Goal: Information Seeking & Learning: Learn about a topic

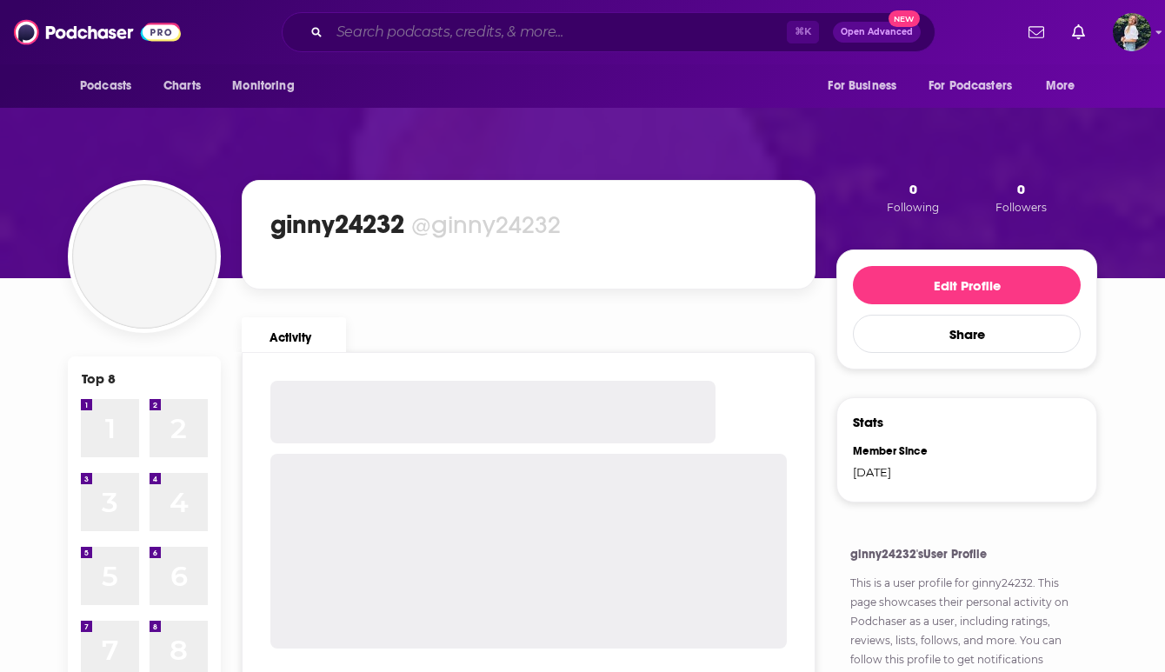
drag, startPoint x: 0, startPoint y: 0, endPoint x: 383, endPoint y: 33, distance: 384.7
click at [383, 33] on input "Search podcasts, credits, & more..." at bounding box center [557, 32] width 457 height 28
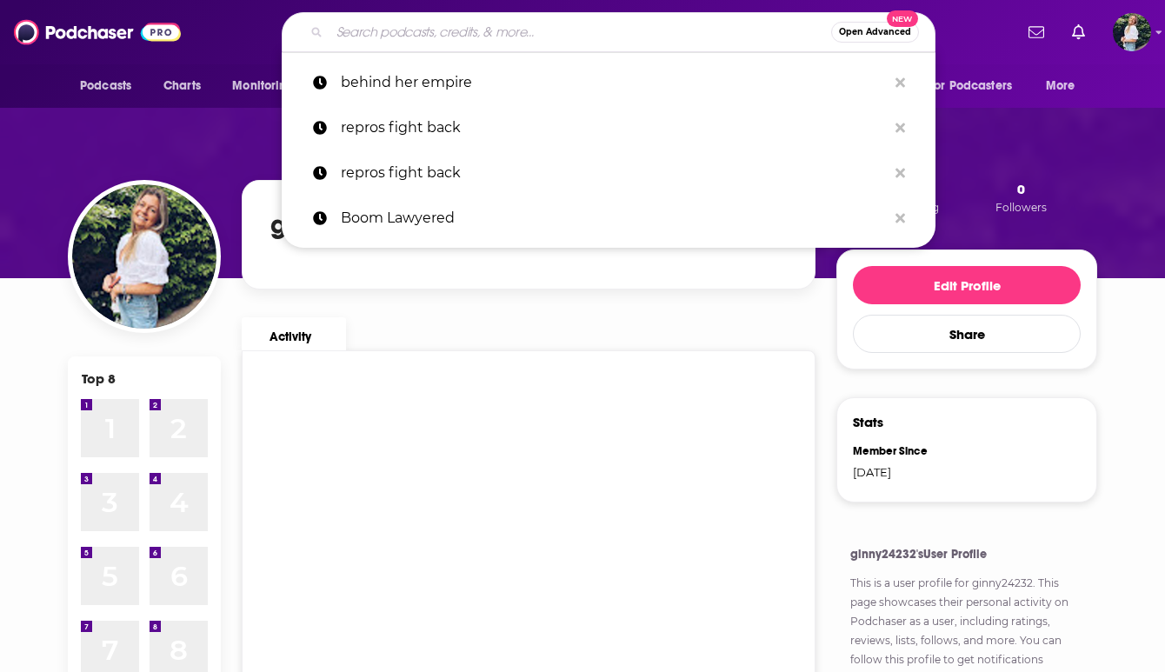
paste input "Something You Should Know"
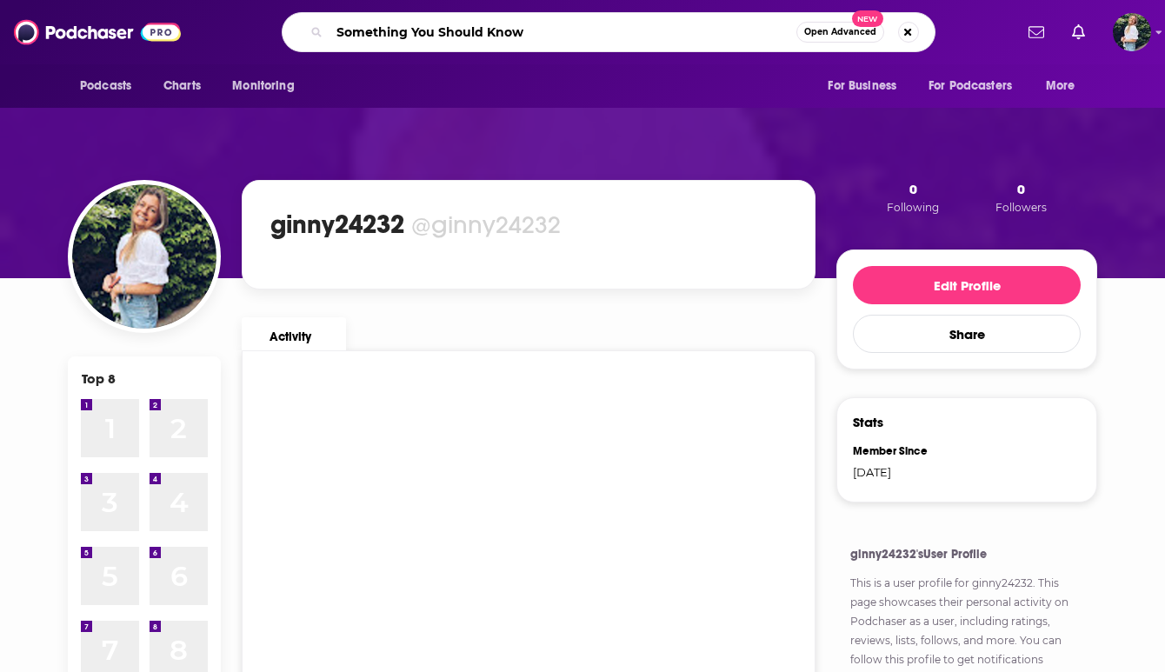
type input "Something You Should Know"
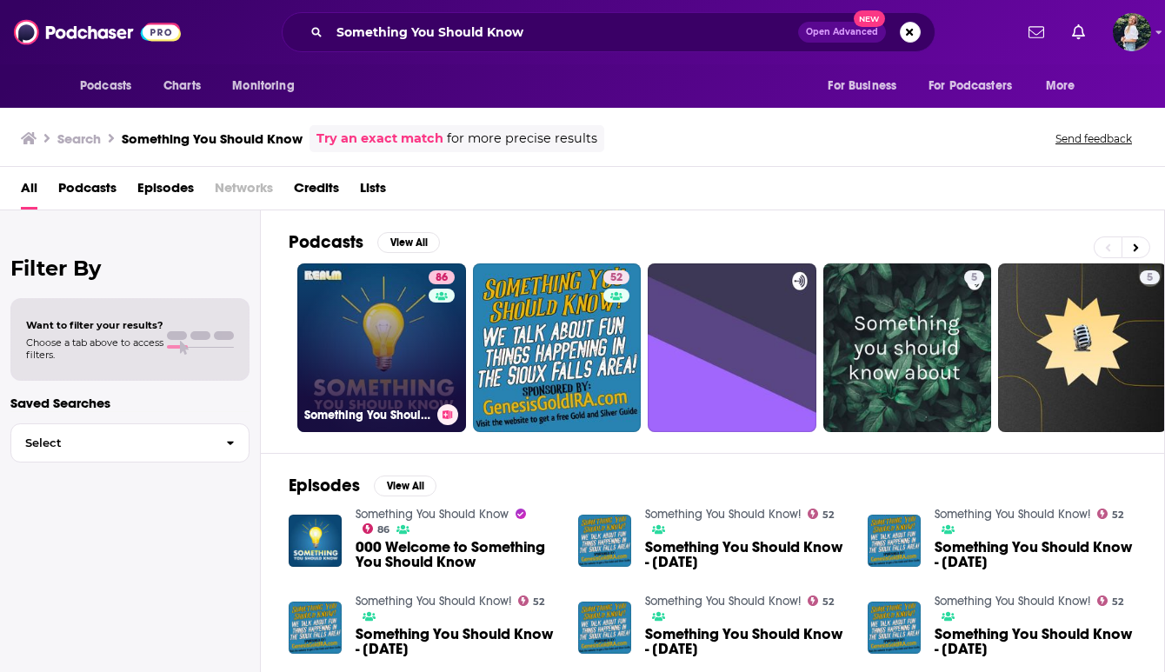
click at [372, 315] on link "86 Something You Should Know" at bounding box center [381, 347] width 169 height 169
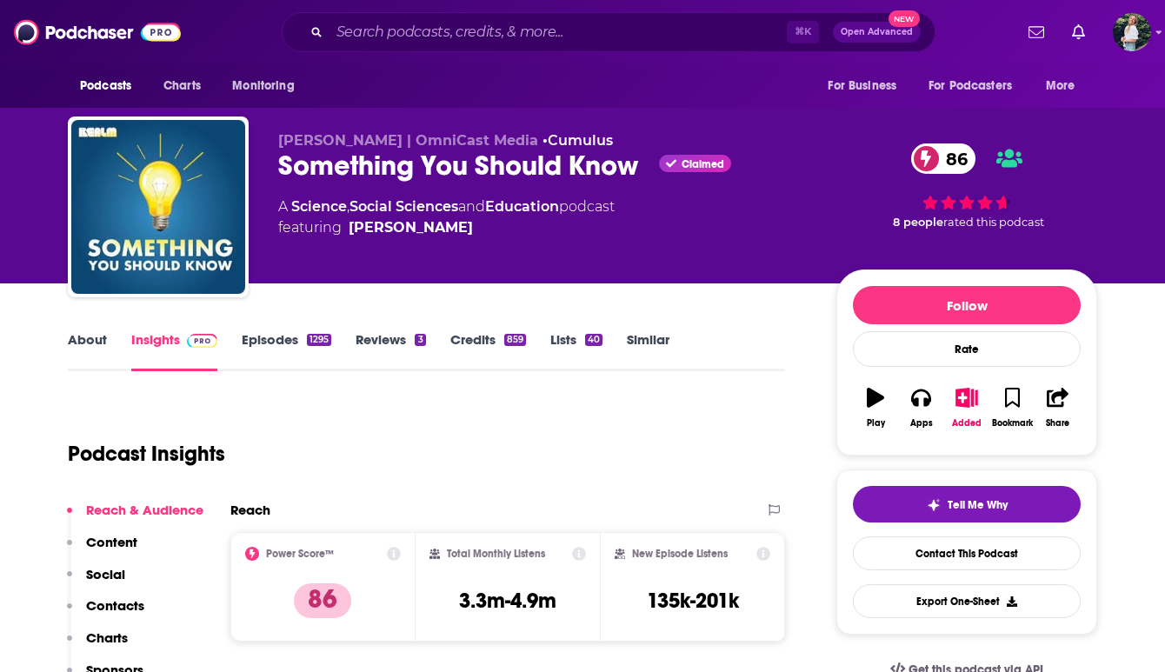
click at [81, 347] on link "About" at bounding box center [87, 351] width 39 height 40
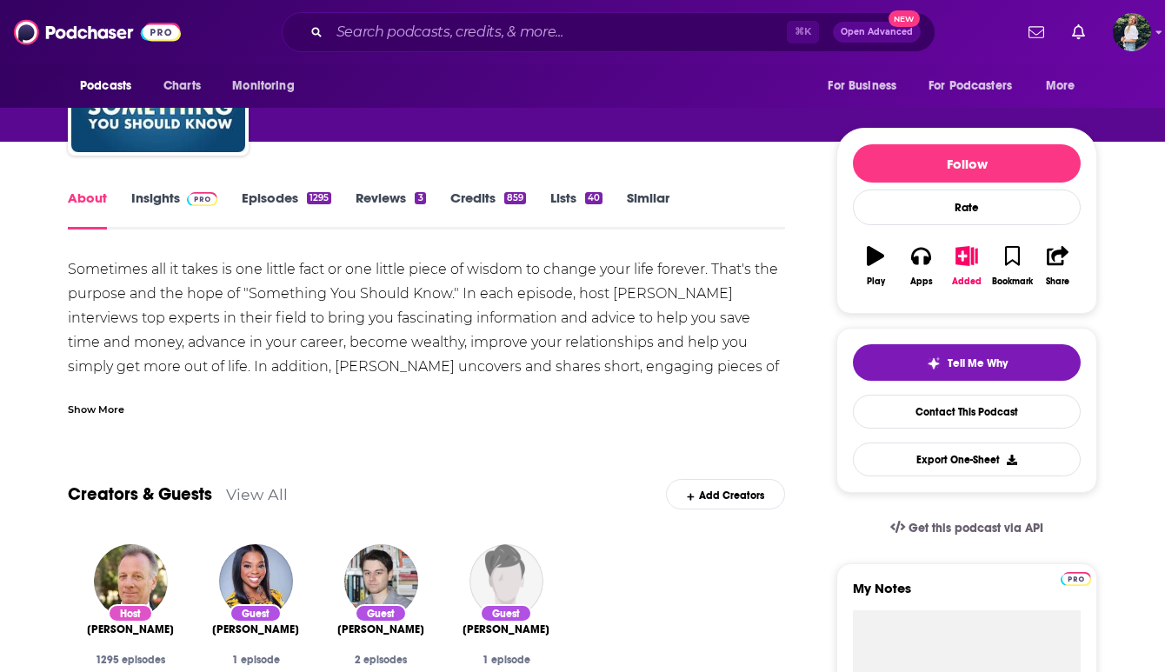
scroll to position [143, 0]
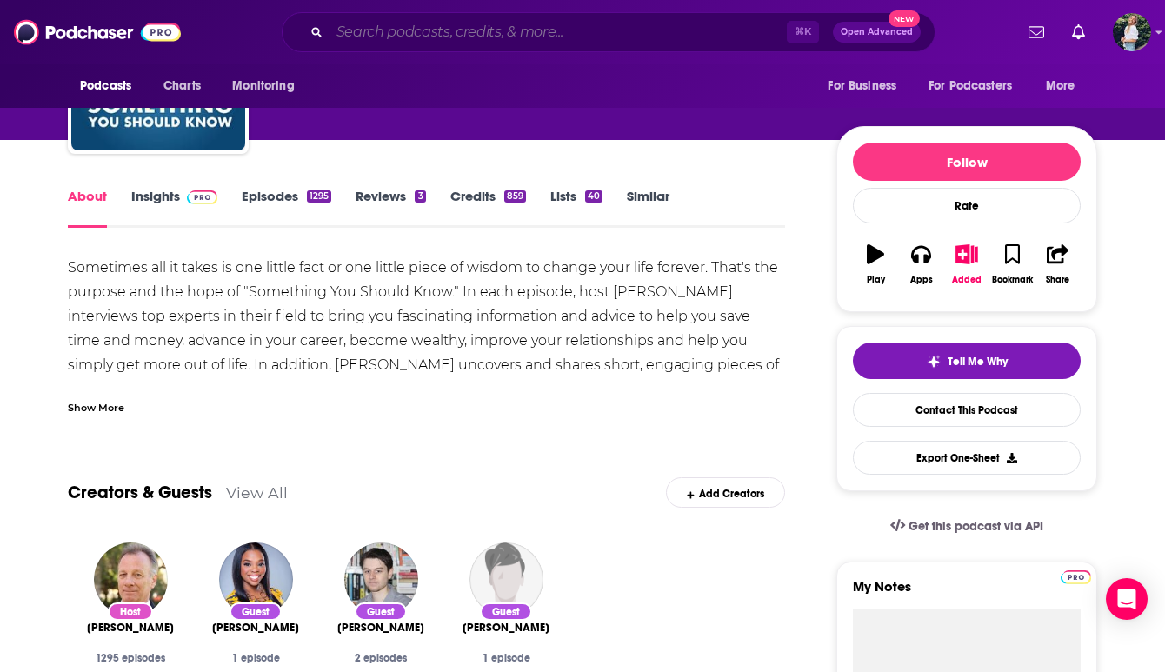
click at [389, 35] on input "Search podcasts, credits, & more..." at bounding box center [557, 32] width 457 height 28
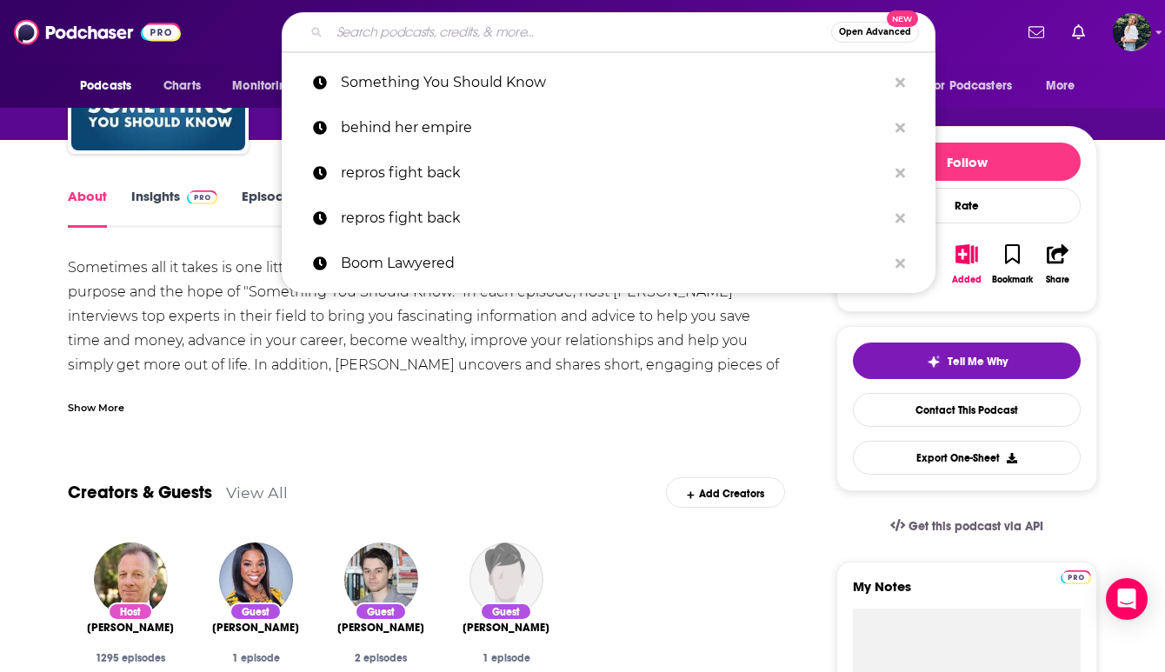
paste input "The [PERSON_NAME] Show"
type input "The [PERSON_NAME] Show"
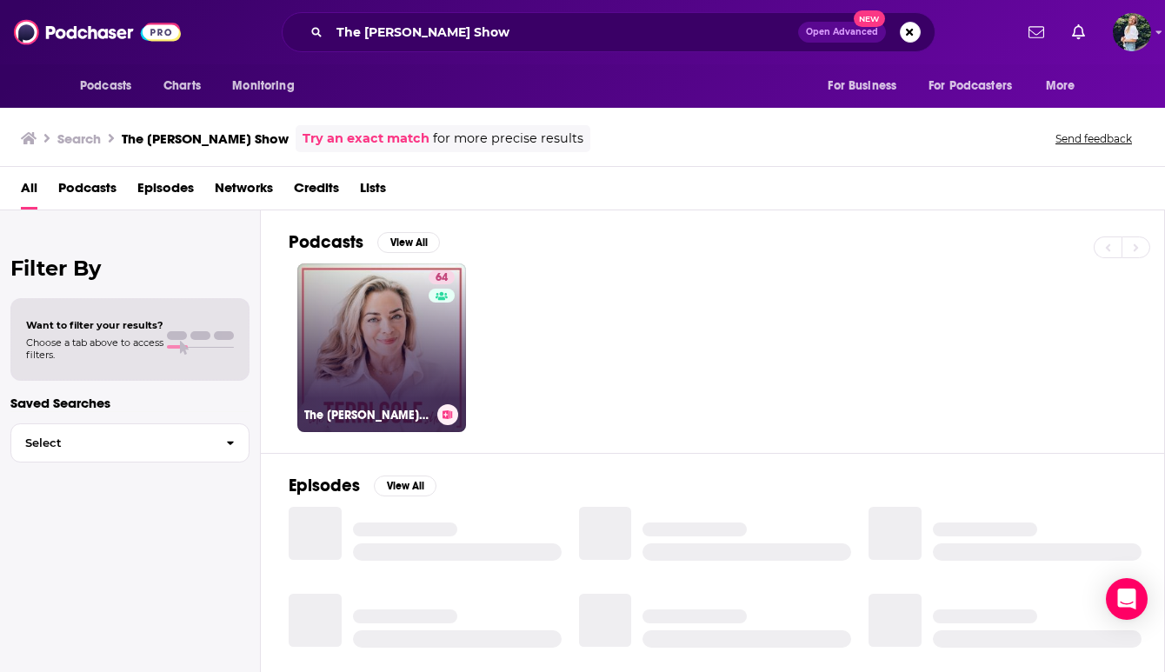
click at [365, 309] on link "64 The [PERSON_NAME] Show" at bounding box center [381, 347] width 169 height 169
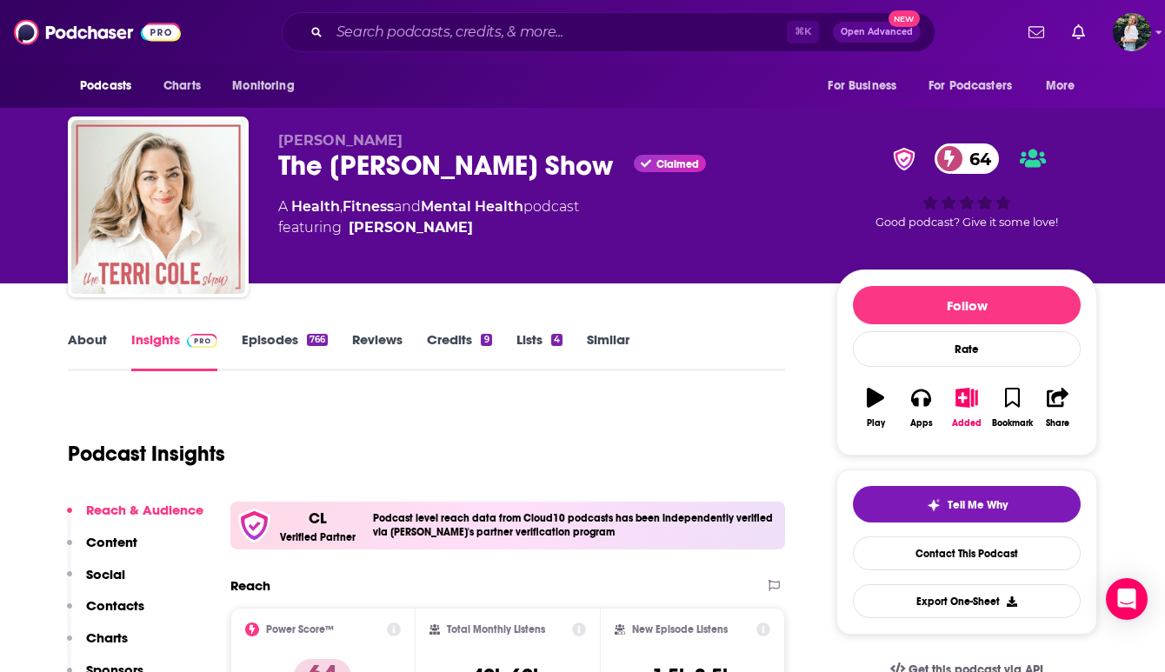
scroll to position [95, 0]
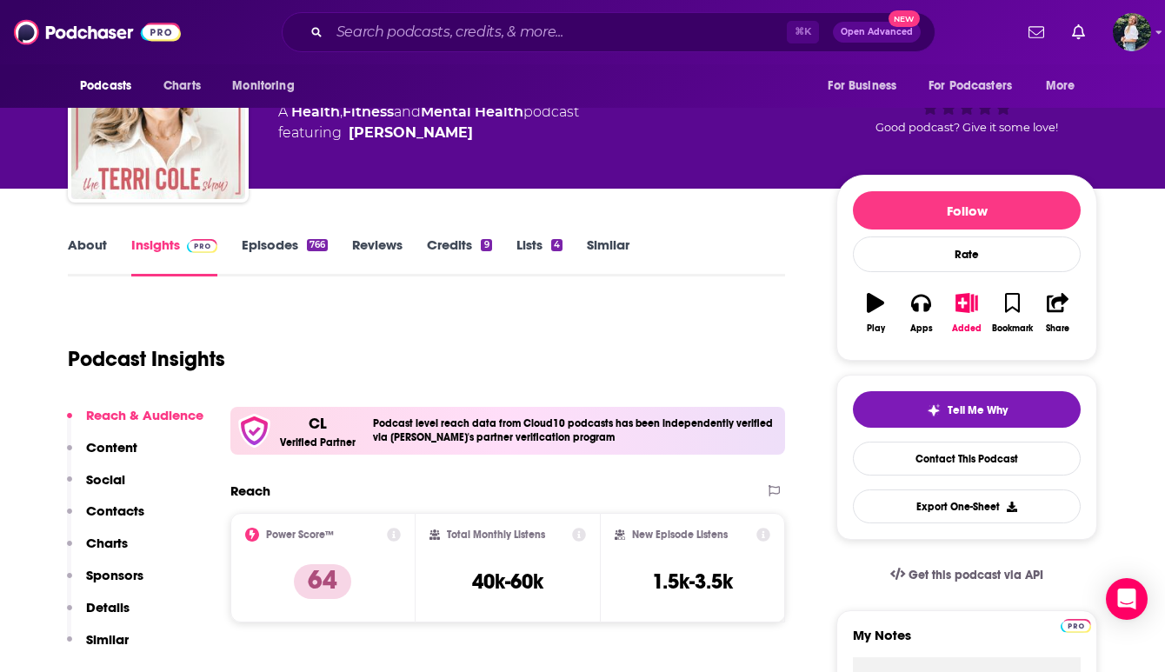
click at [103, 254] on link "About" at bounding box center [87, 256] width 39 height 40
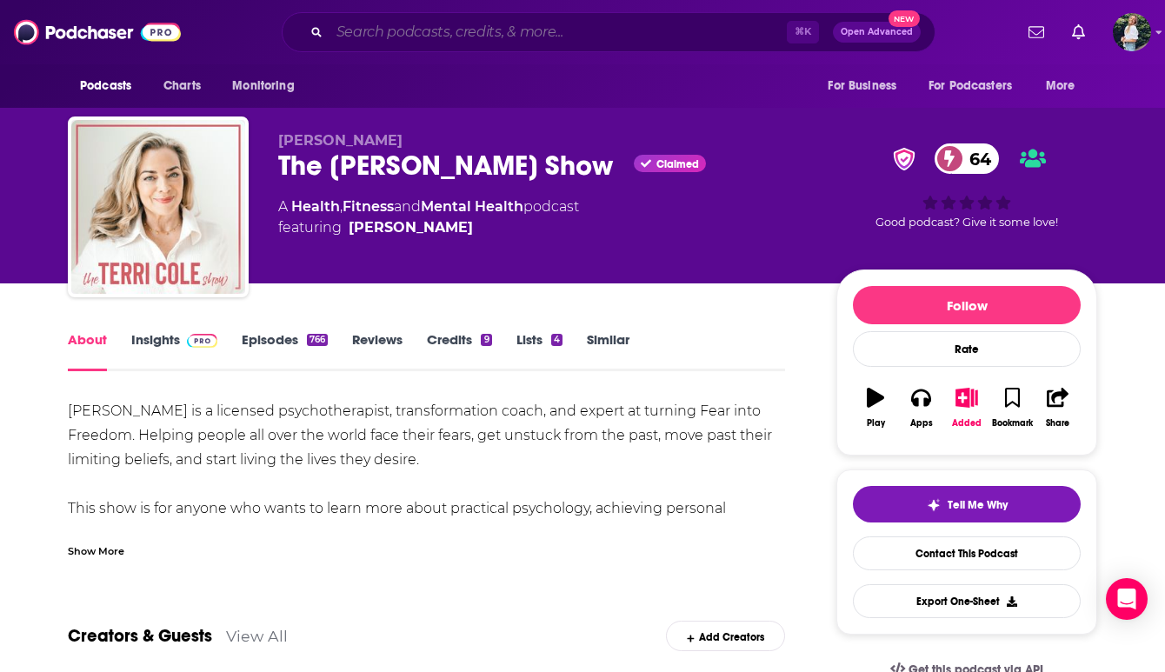
click at [639, 36] on input "Search podcasts, credits, & more..." at bounding box center [557, 32] width 457 height 28
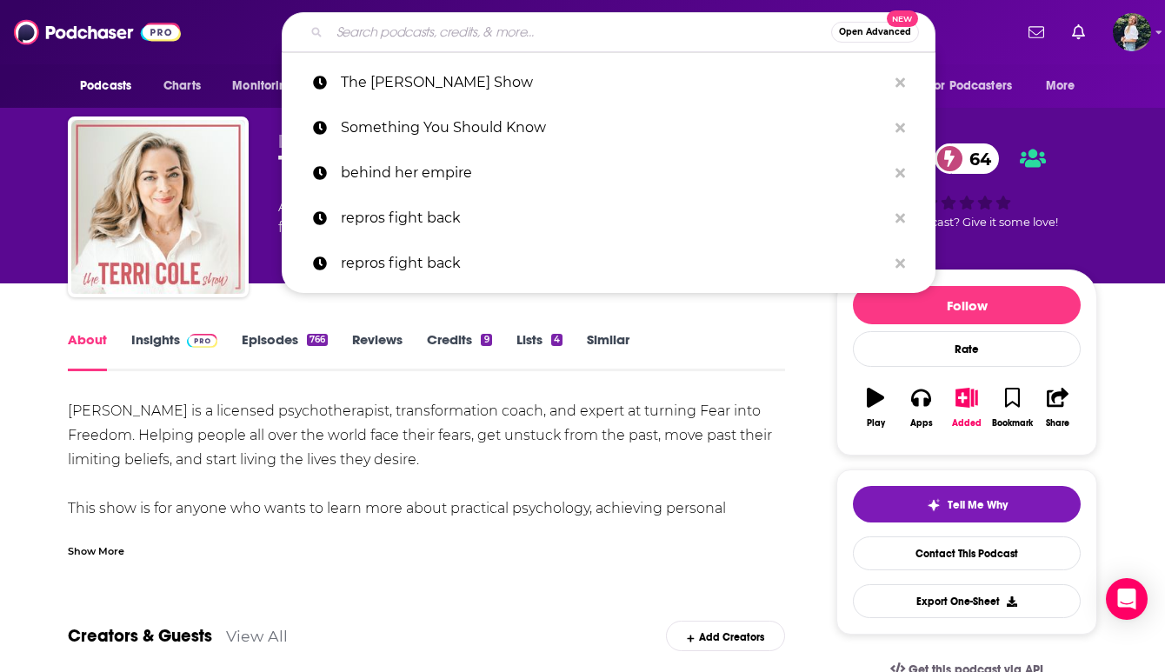
paste input "Brain over Binge Podcast"
type input "Brain over Binge Podcast"
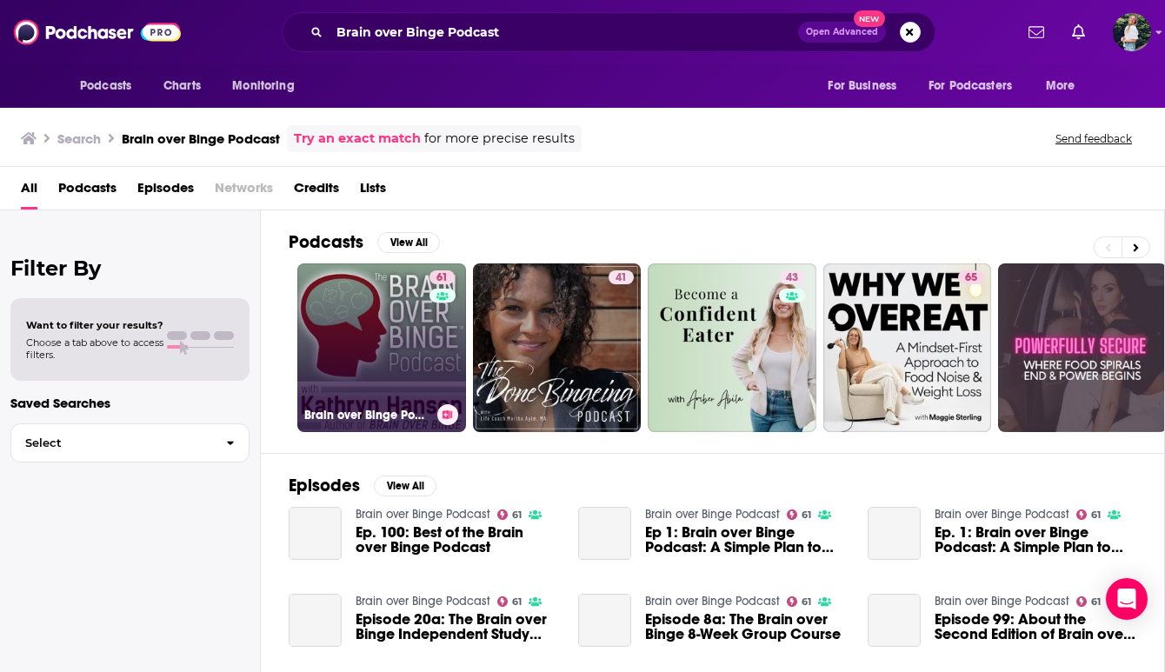
click at [401, 358] on link "61 Brain over Binge Podcast" at bounding box center [381, 347] width 169 height 169
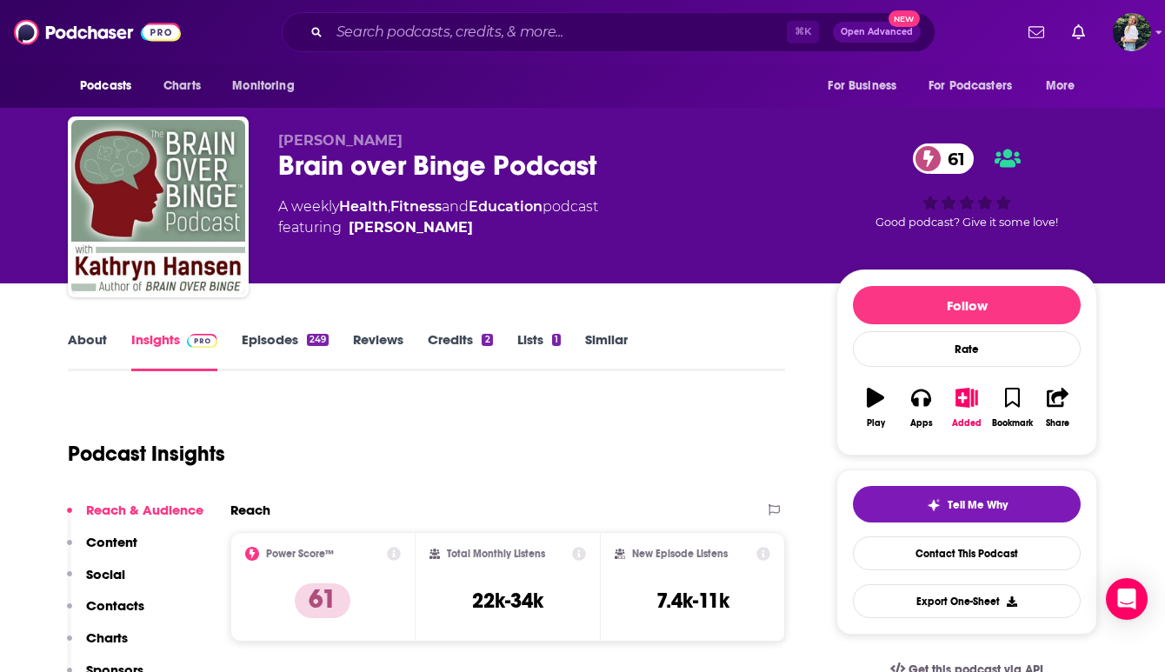
click at [94, 348] on link "About" at bounding box center [87, 351] width 39 height 40
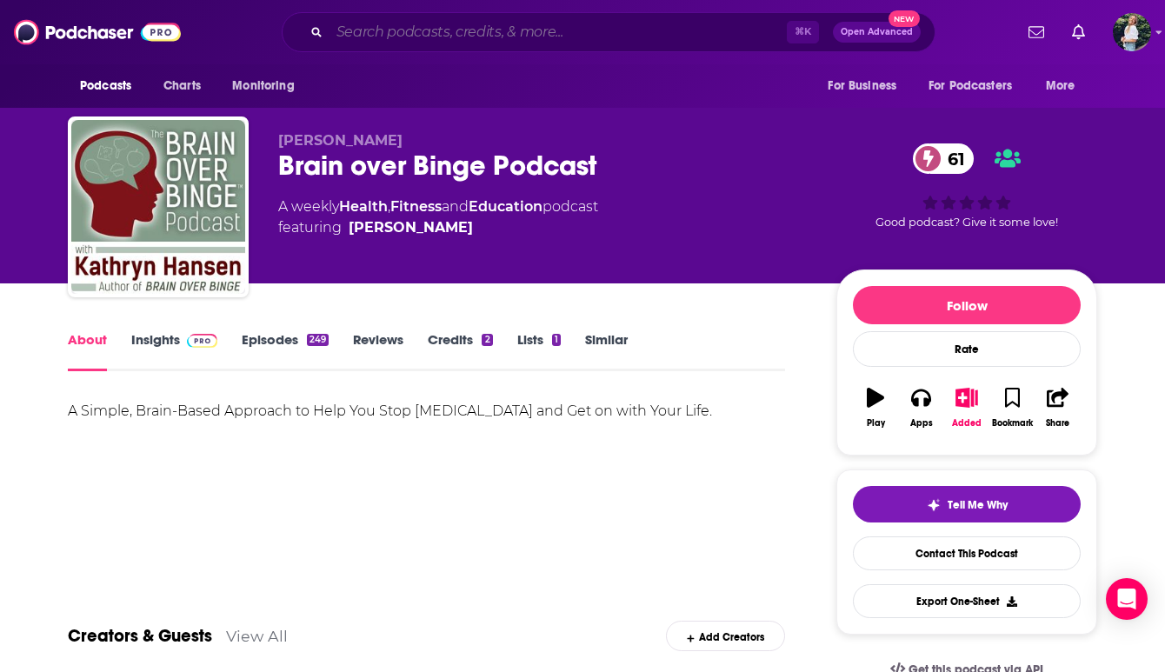
click at [583, 37] on input "Search podcasts, credits, & more..." at bounding box center [557, 32] width 457 height 28
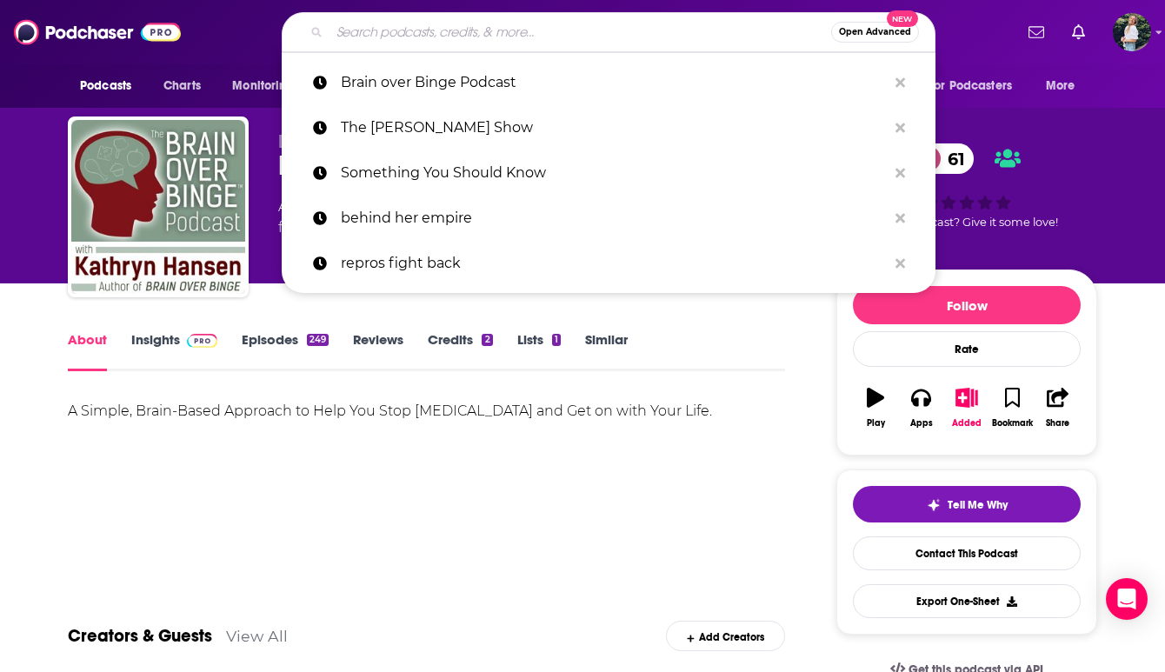
paste input "You, Me, Empathy"
type input "You, Me, Empathy"
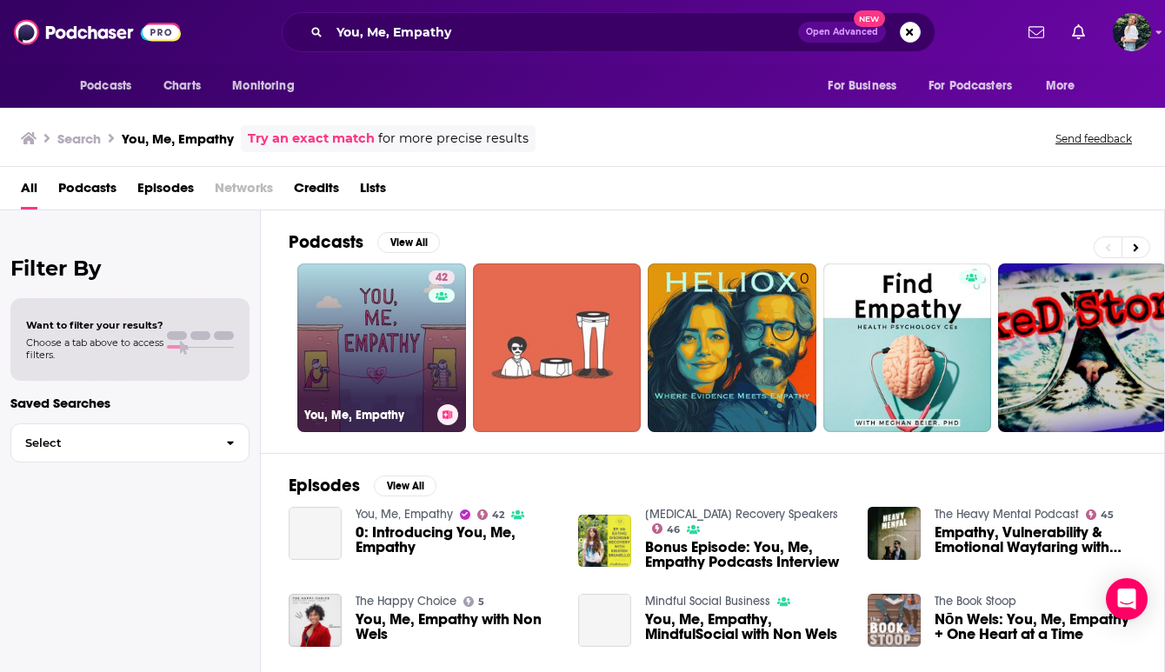
click at [372, 368] on link "42 You, Me, Empathy" at bounding box center [381, 347] width 169 height 169
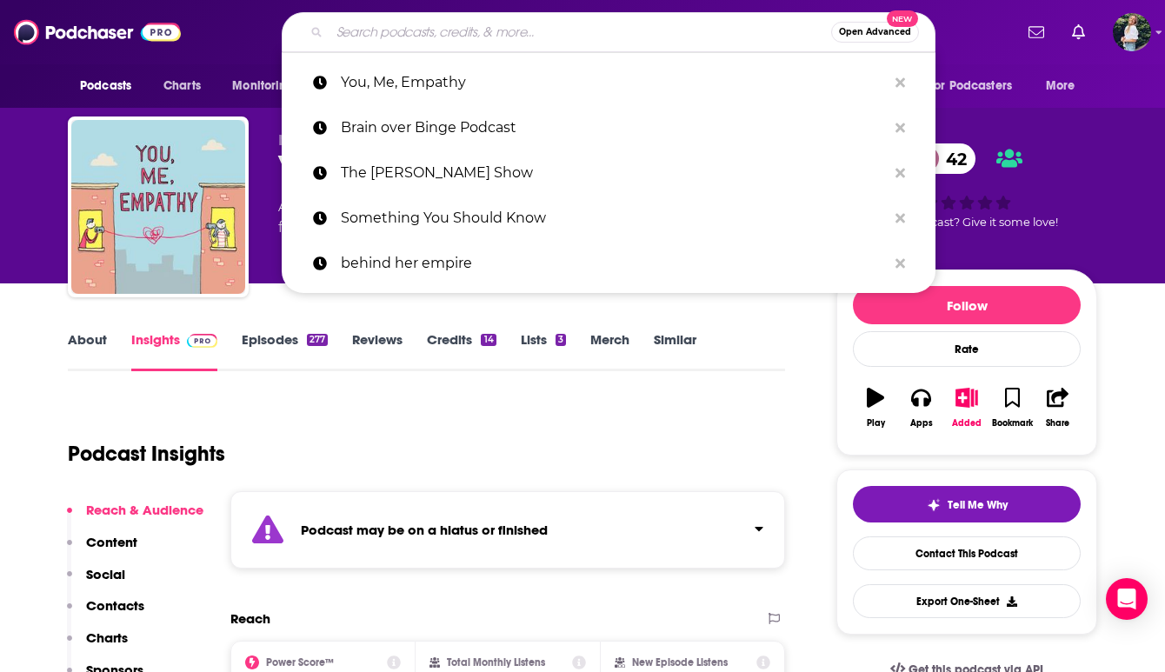
click at [566, 28] on input "Search podcasts, credits, & more..." at bounding box center [580, 32] width 502 height 28
paste input "Ancient Health Podcast"
type input "Ancient Health Podcast"
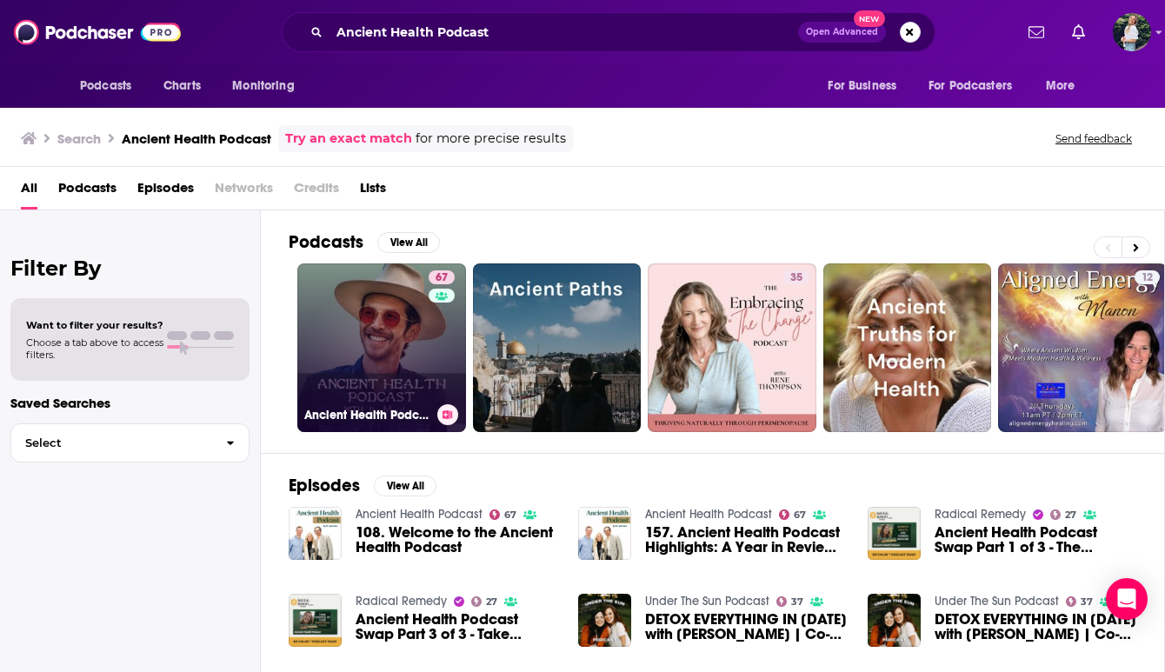
click at [414, 339] on link "67 Ancient Health Podcast" at bounding box center [381, 347] width 169 height 169
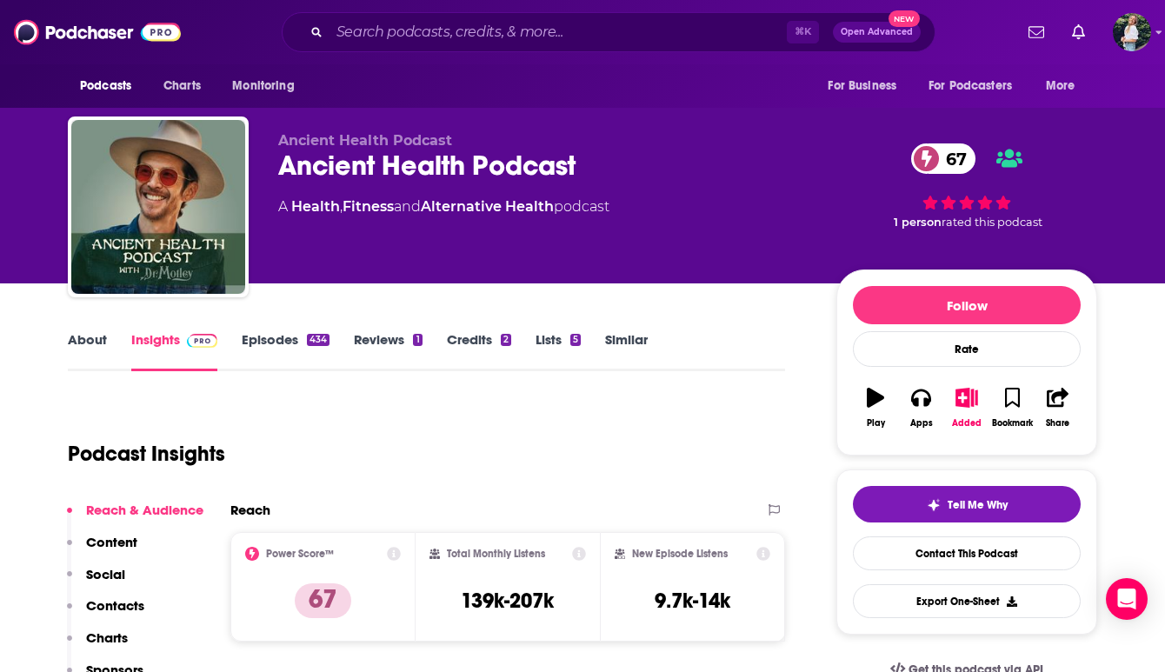
click at [80, 349] on link "About" at bounding box center [87, 351] width 39 height 40
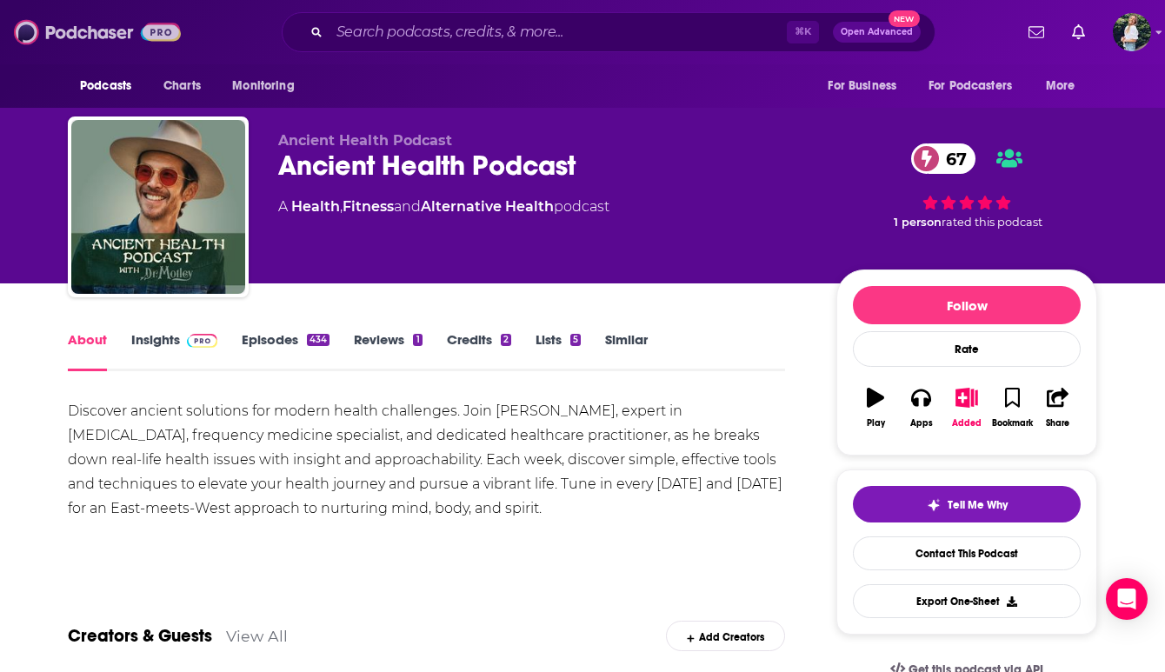
click at [43, 32] on img at bounding box center [97, 32] width 167 height 33
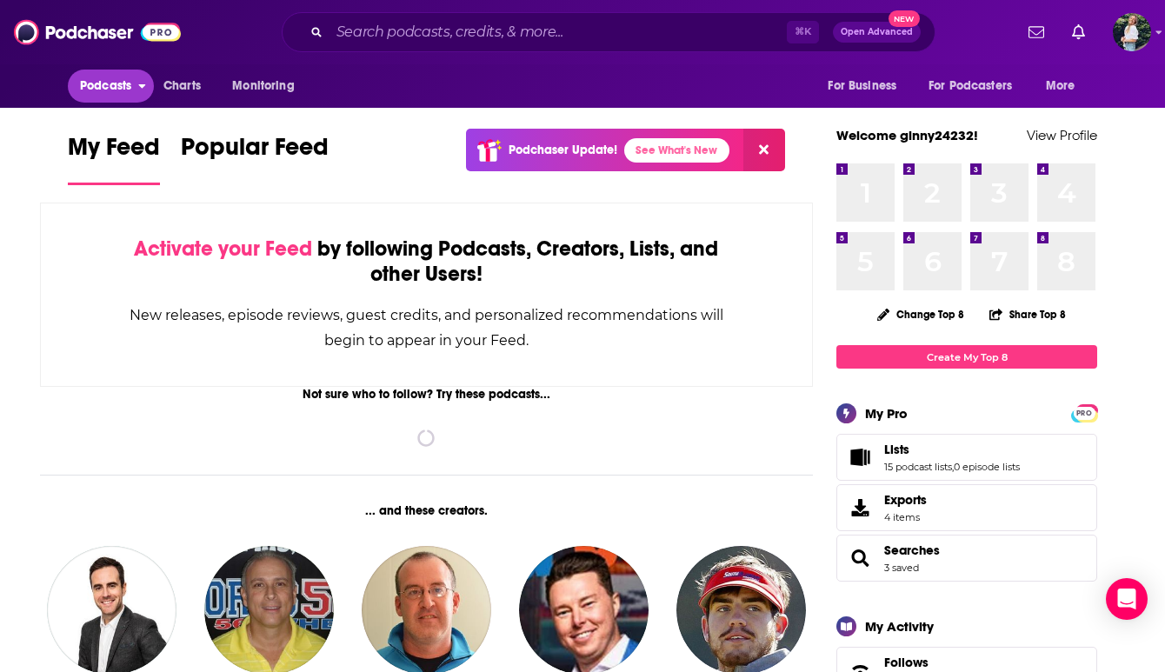
click at [123, 90] on span "Podcasts" at bounding box center [105, 86] width 51 height 24
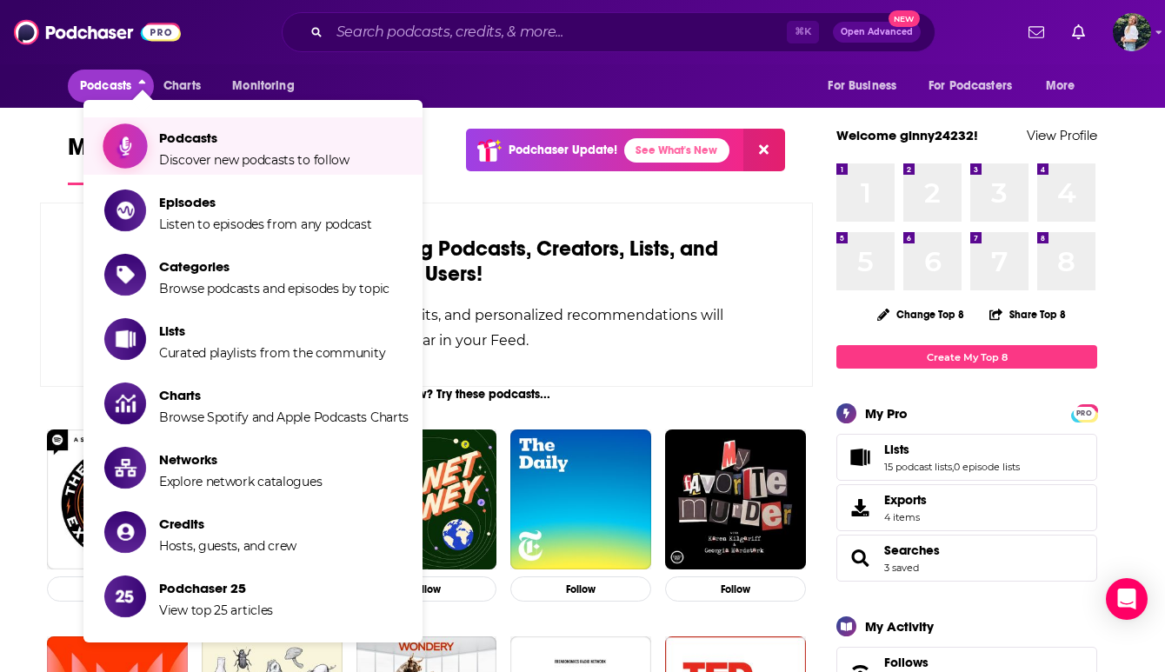
click at [159, 141] on span "Podcasts" at bounding box center [254, 138] width 190 height 17
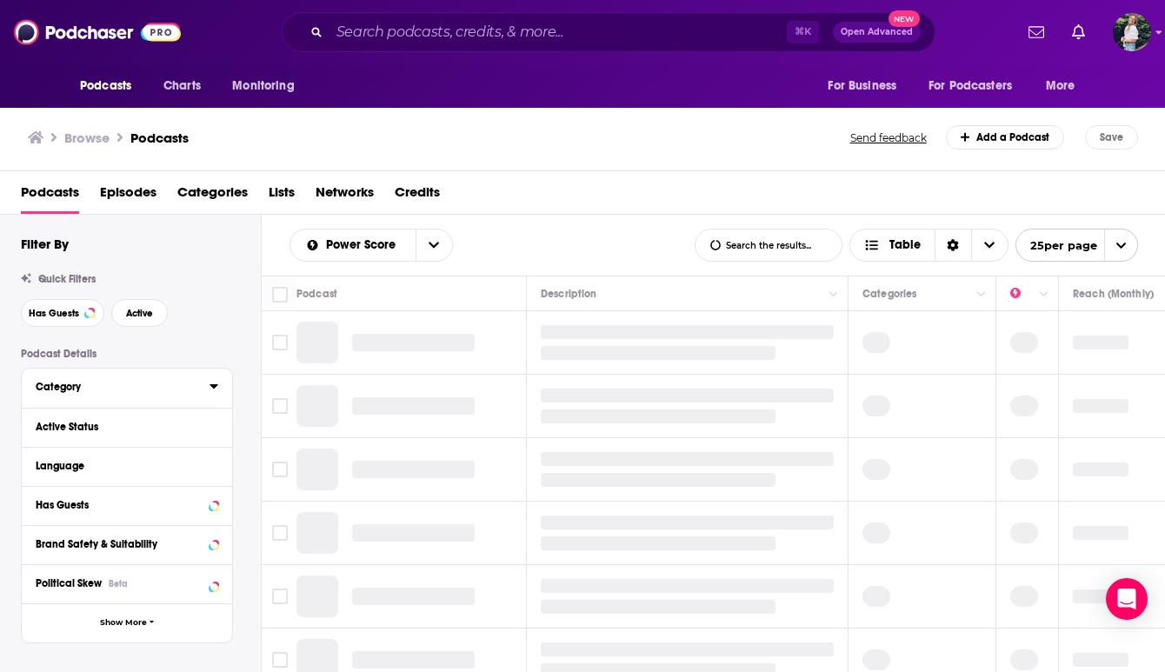
click at [170, 391] on div "Category" at bounding box center [117, 387] width 163 height 12
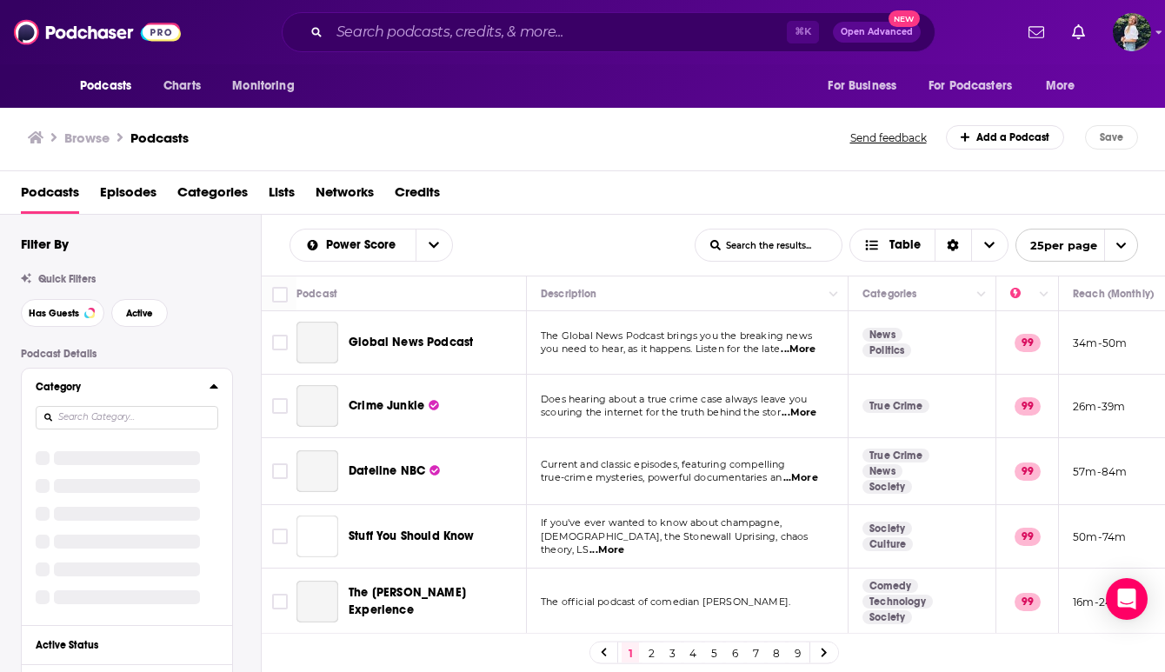
click at [192, 418] on input at bounding box center [127, 417] width 183 height 23
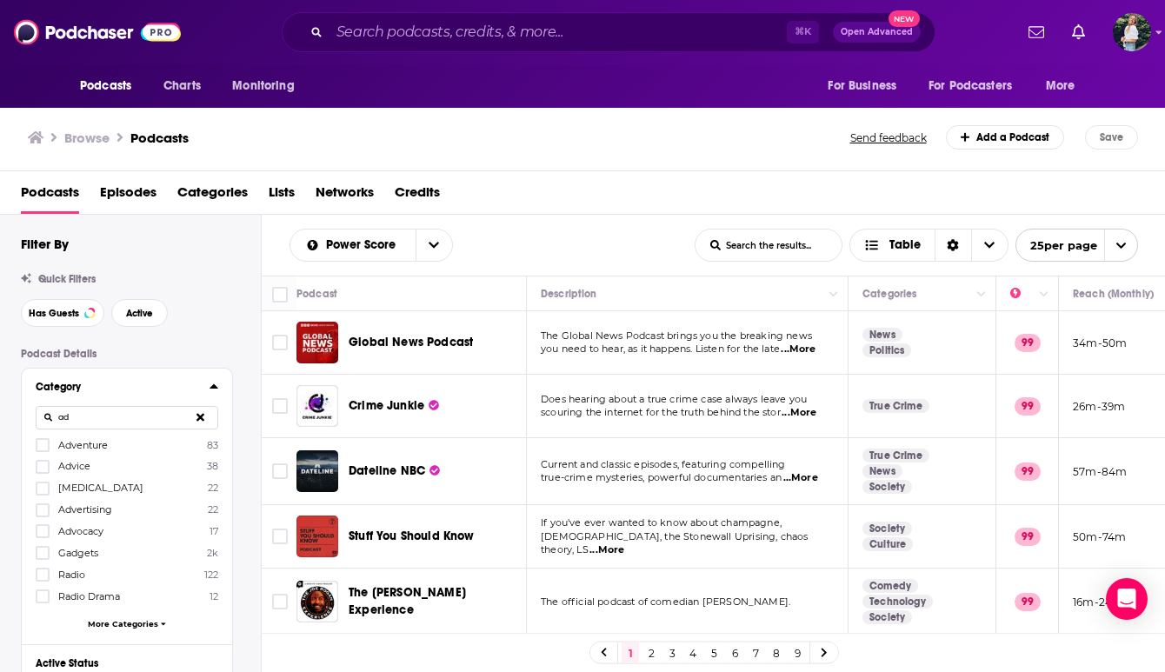
type input "a"
type input "d"
click at [488, 16] on div "⌘ K Open Advanced New" at bounding box center [609, 32] width 654 height 40
click at [488, 32] on input "Search podcasts, credits, & more..." at bounding box center [557, 32] width 457 height 28
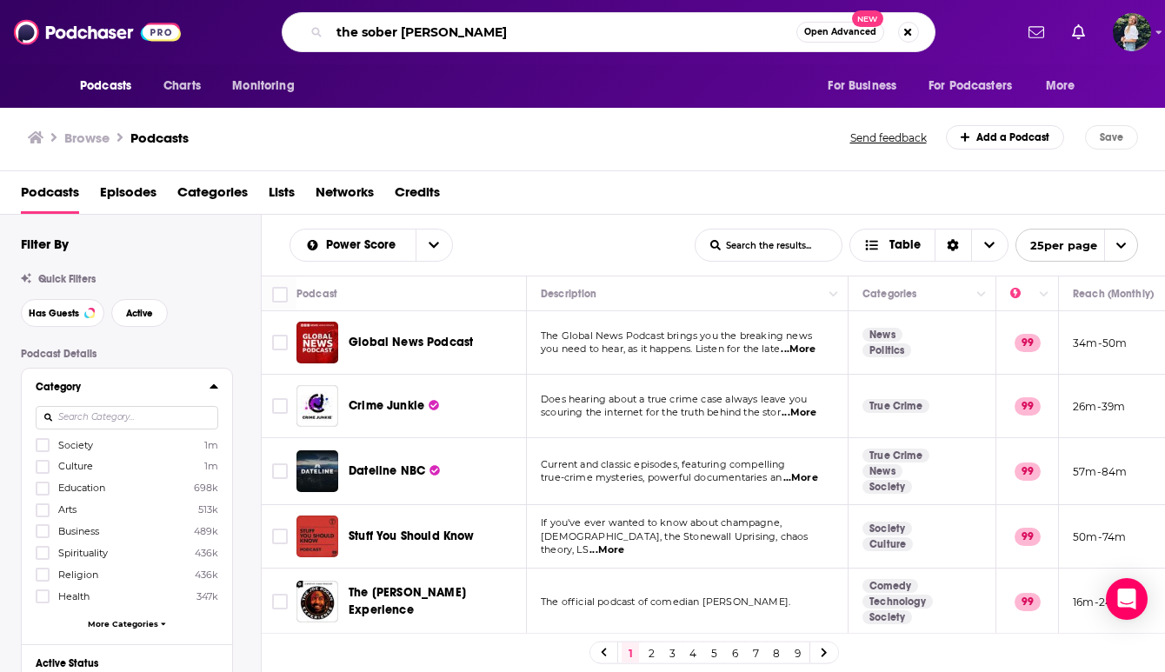
type input "the sober guy podcast"
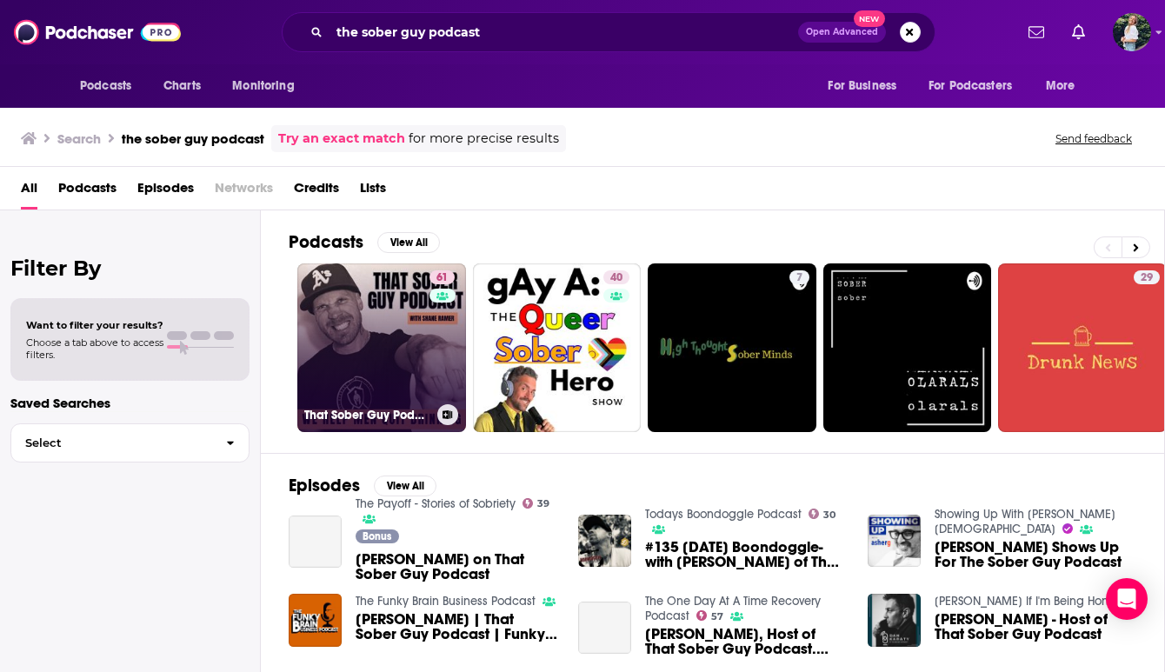
click at [388, 336] on link "61 That Sober Guy Podcast" at bounding box center [381, 347] width 169 height 169
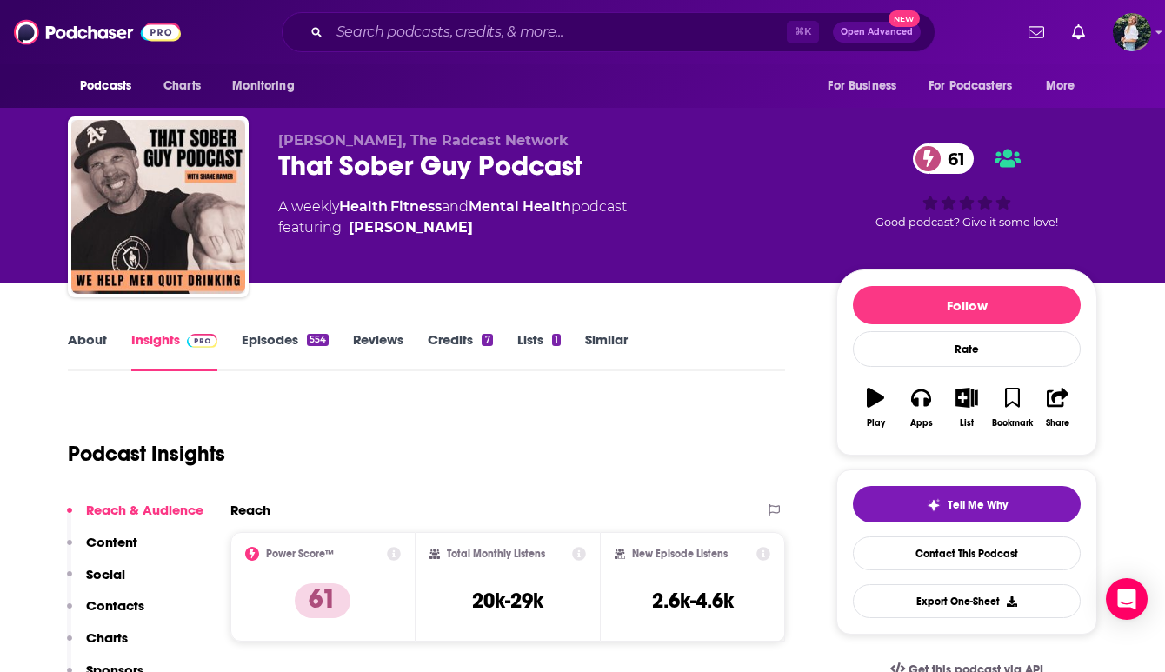
click at [96, 347] on link "About" at bounding box center [87, 351] width 39 height 40
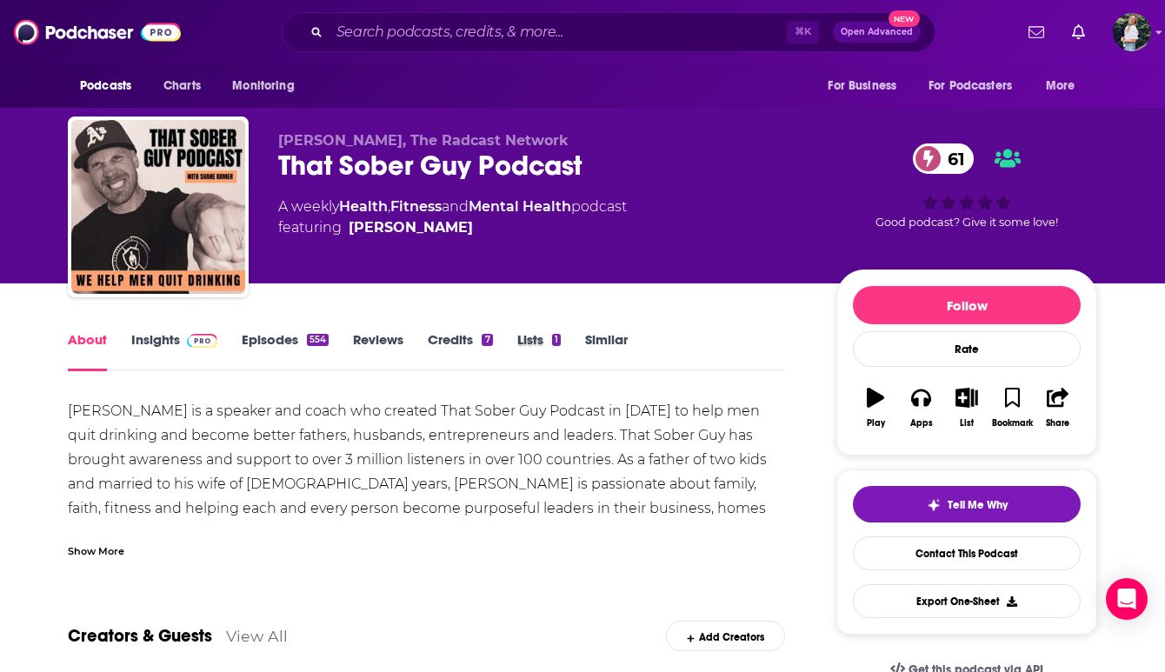
click at [574, 343] on div "Lists 1" at bounding box center [551, 351] width 68 height 40
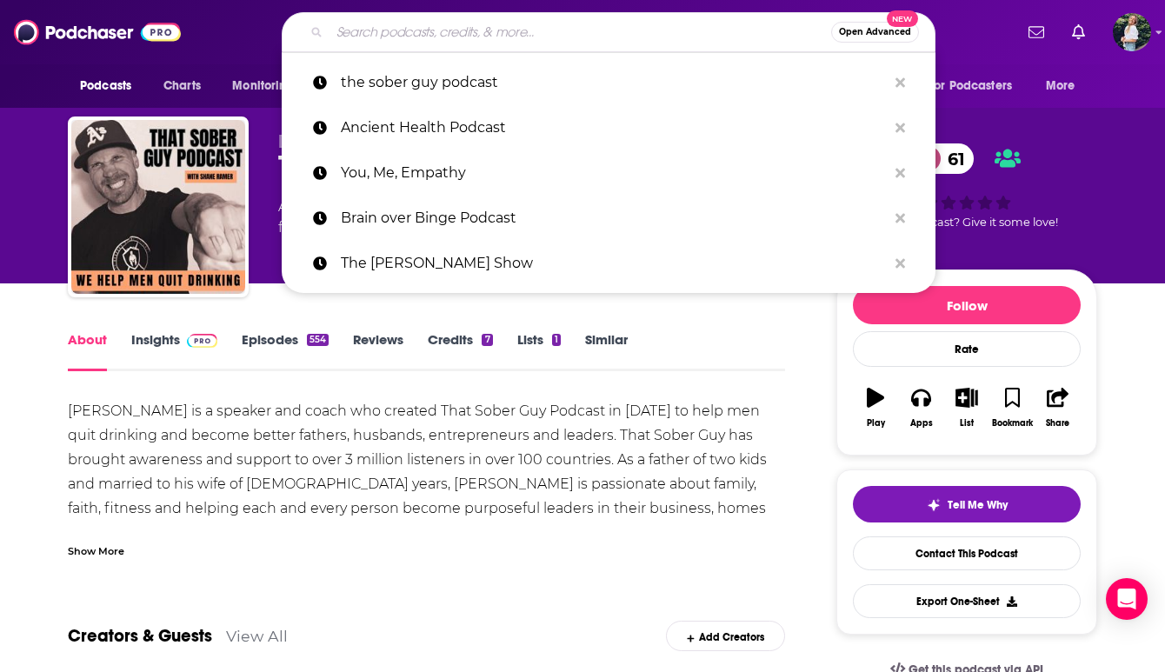
click at [381, 22] on input "Search podcasts, credits, & more..." at bounding box center [580, 32] width 502 height 28
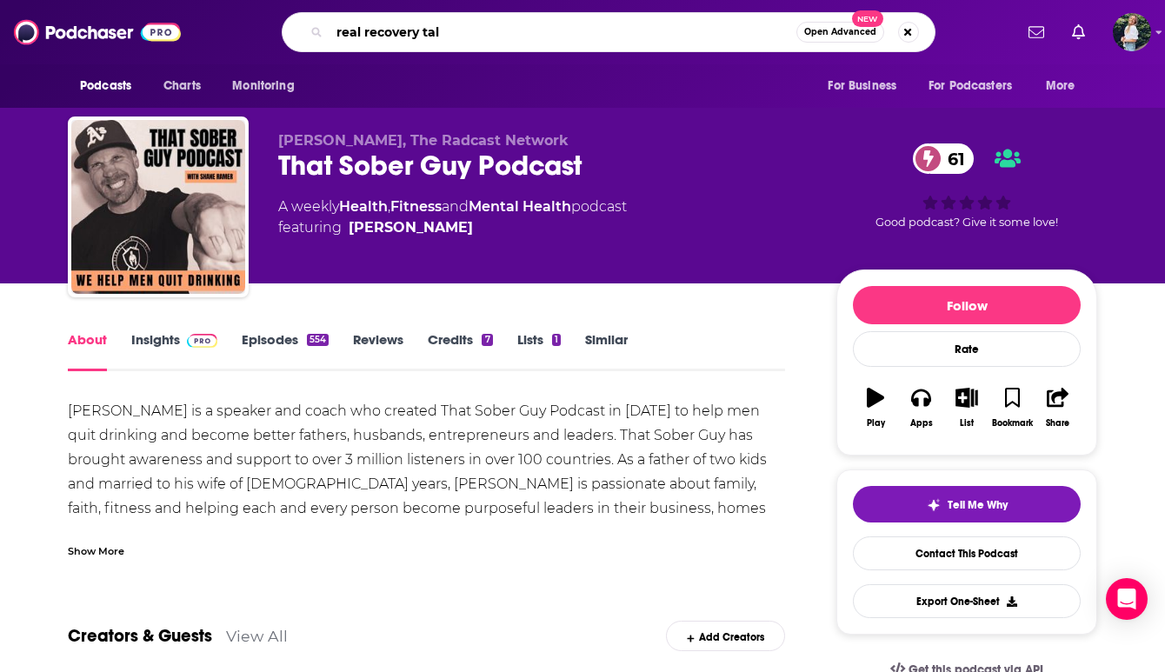
type input "real recovery talk"
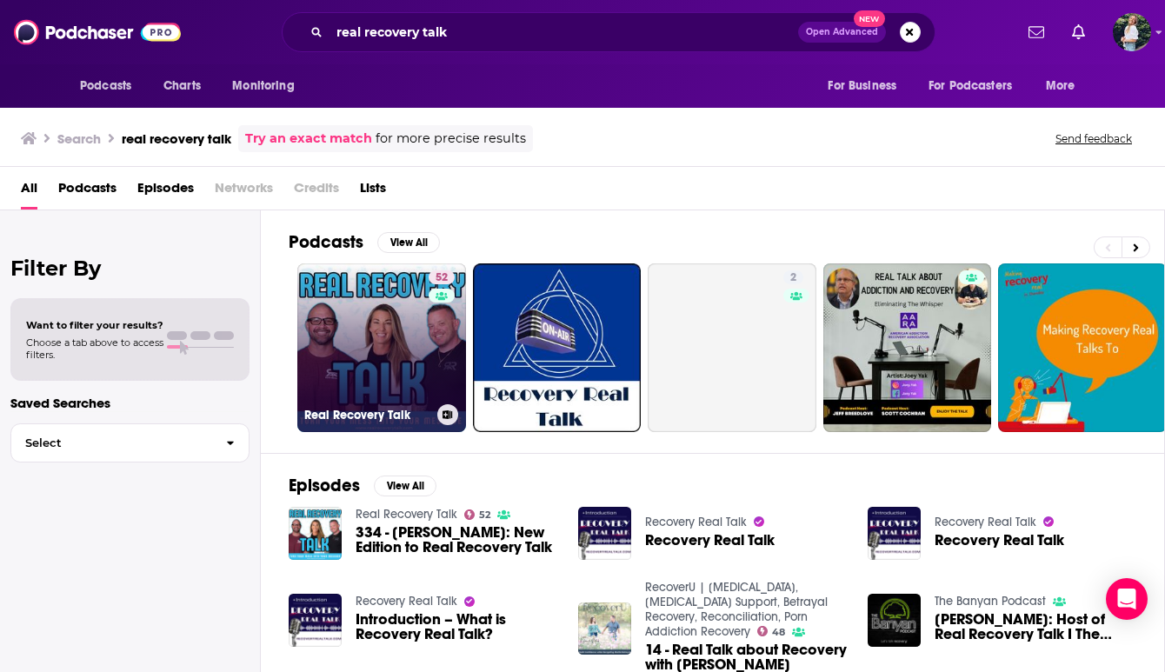
click at [340, 335] on link "52 Real Recovery Talk" at bounding box center [381, 347] width 169 height 169
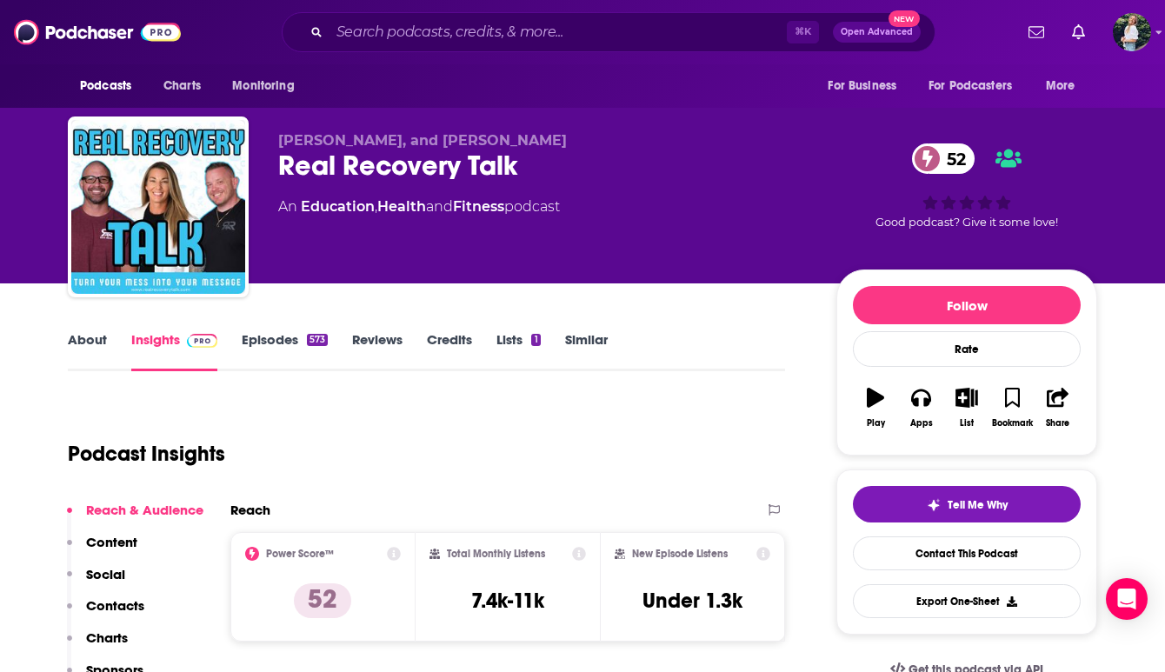
click at [95, 348] on link "About" at bounding box center [87, 351] width 39 height 40
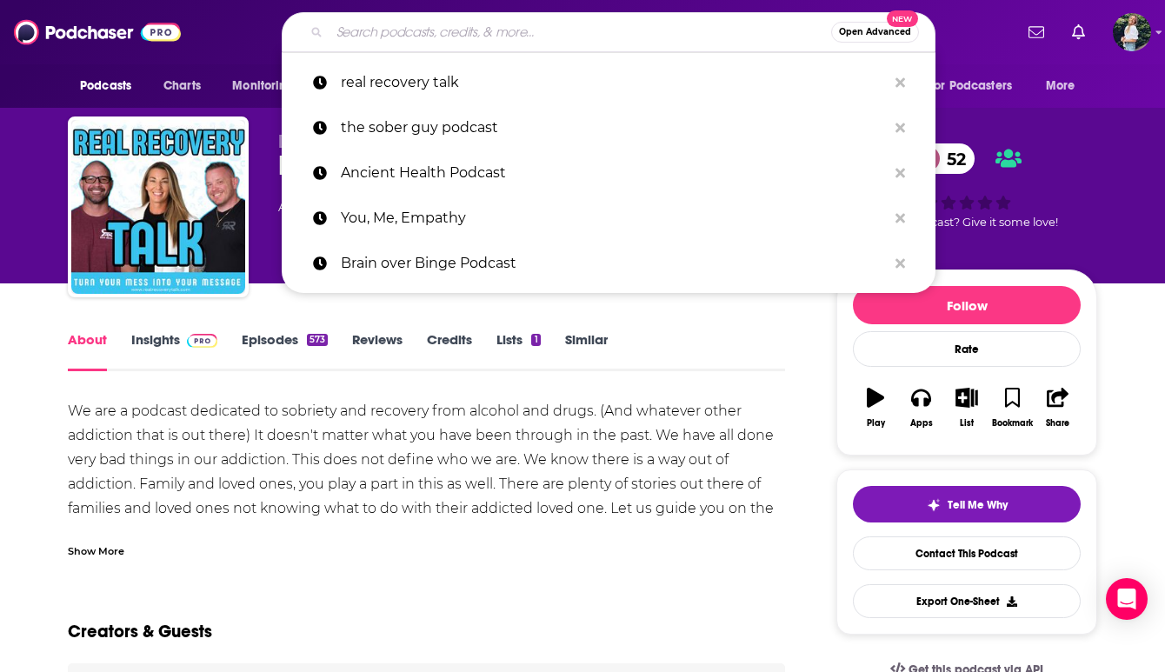
click at [438, 33] on input "Search podcasts, credits, & more..." at bounding box center [580, 32] width 502 height 28
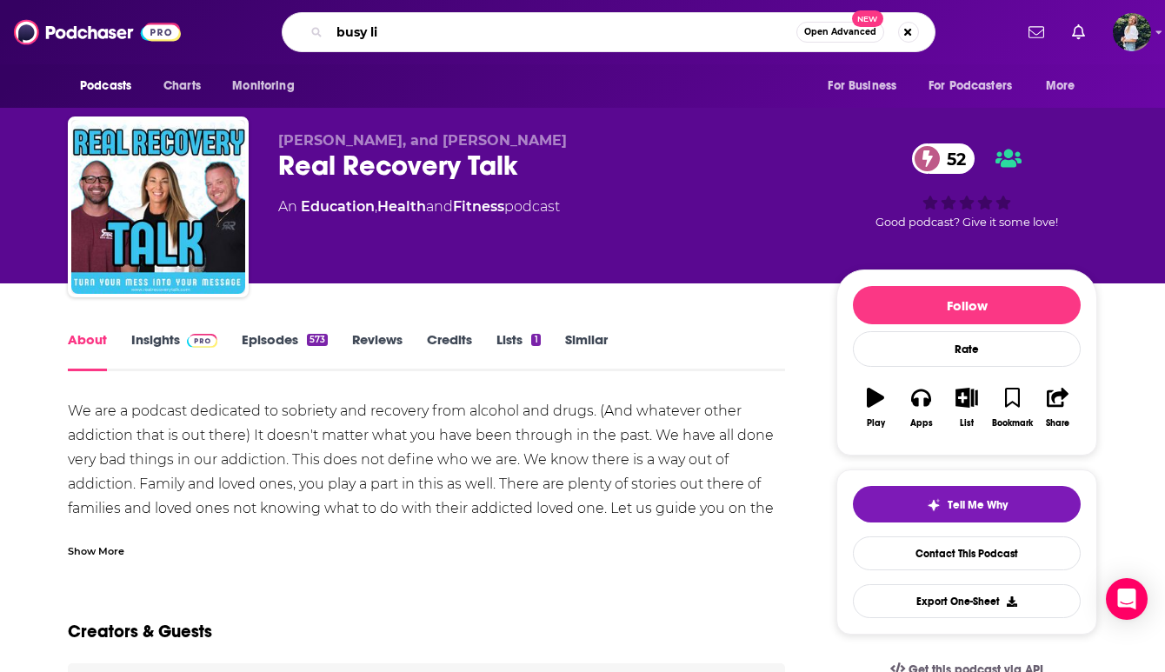
type input "busy li"
click at [971, 408] on button "List" at bounding box center [966, 407] width 45 height 63
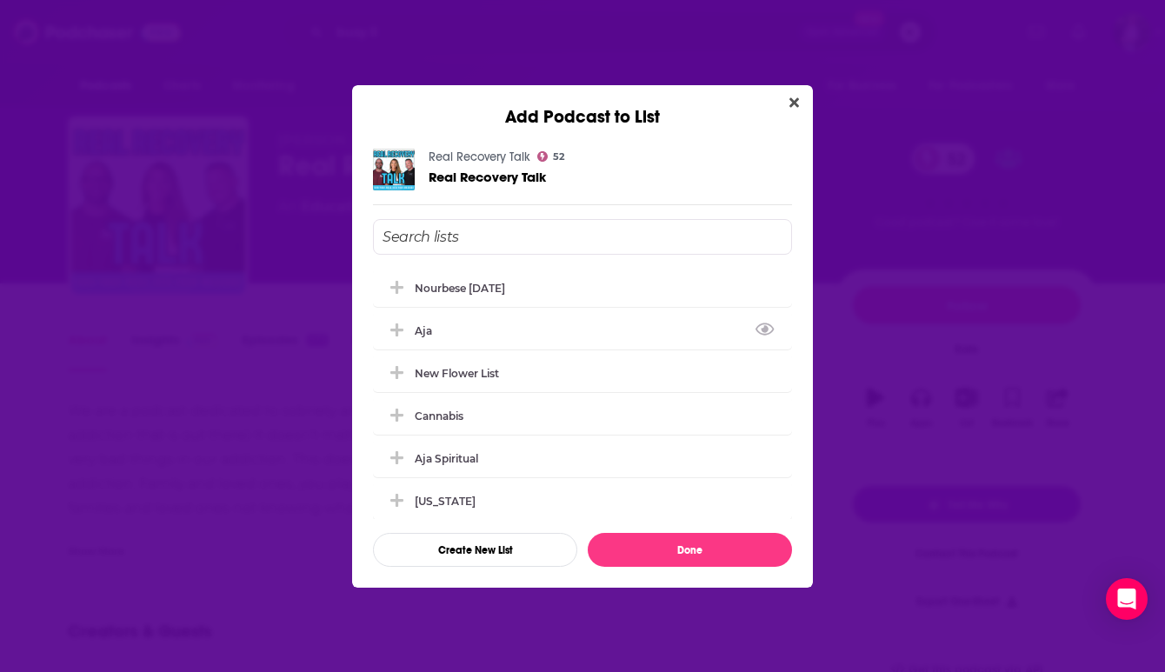
click at [532, 342] on div "aja" at bounding box center [582, 330] width 419 height 38
click at [486, 234] on input "Add Podcast To List" at bounding box center [582, 237] width 419 height 36
type input "Net Recovery"
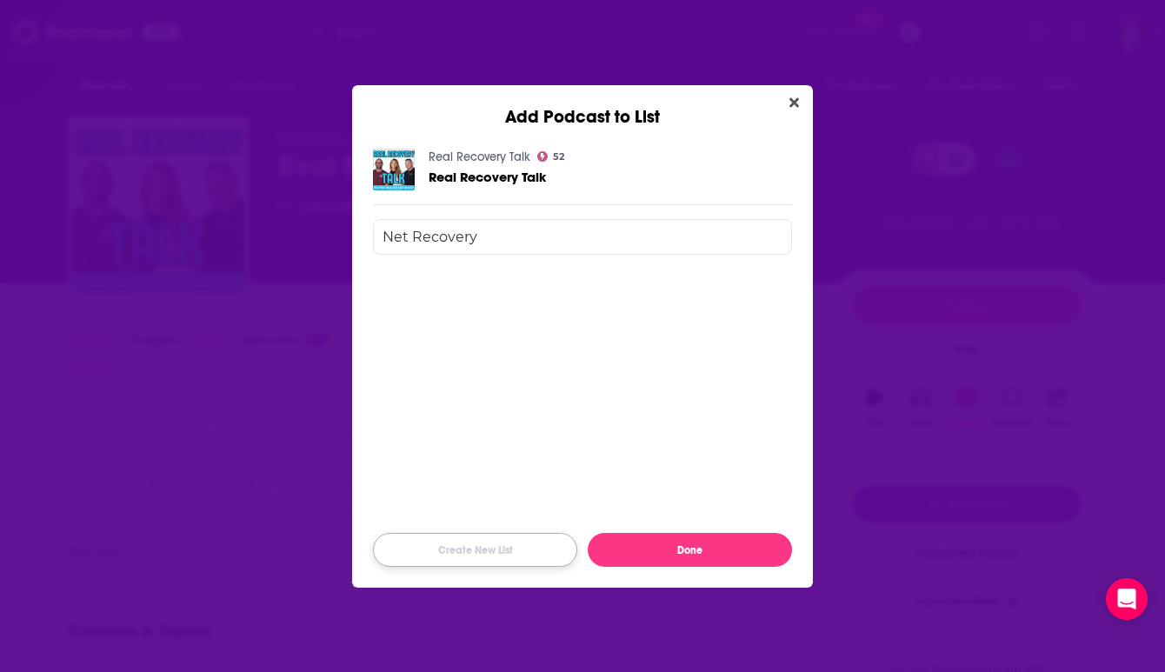
click at [458, 542] on button "Create New List" at bounding box center [475, 550] width 204 height 34
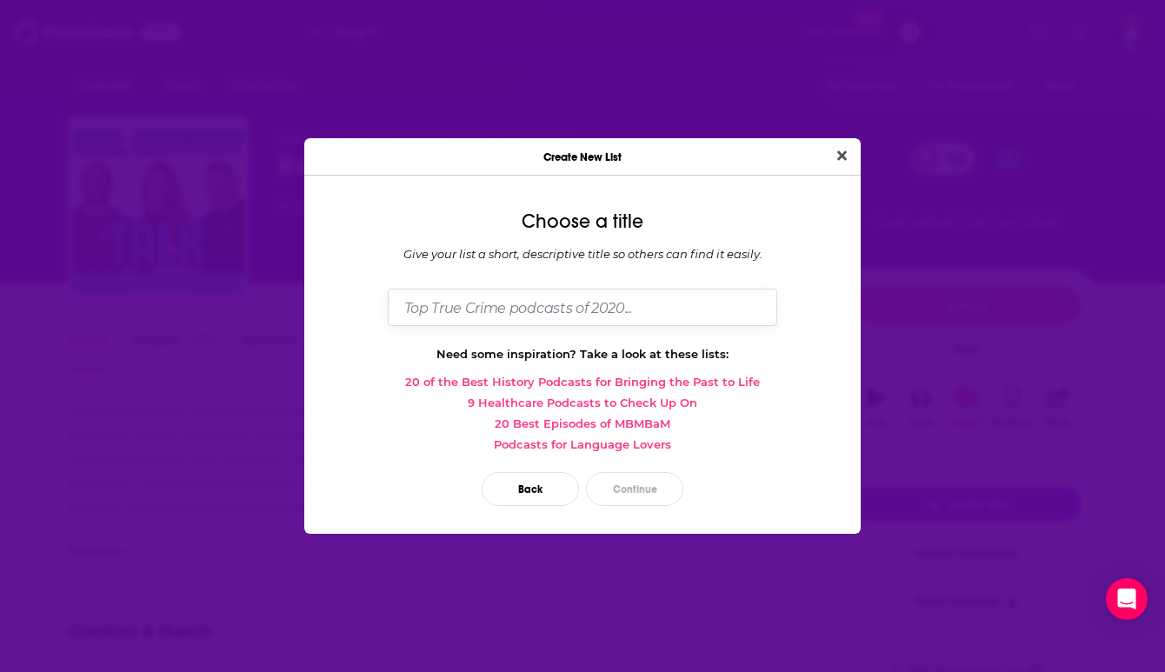
click at [521, 315] on input "Dialog" at bounding box center [582, 307] width 389 height 37
type input "Net Recovery"
click at [645, 482] on button "Continue" at bounding box center [634, 489] width 97 height 34
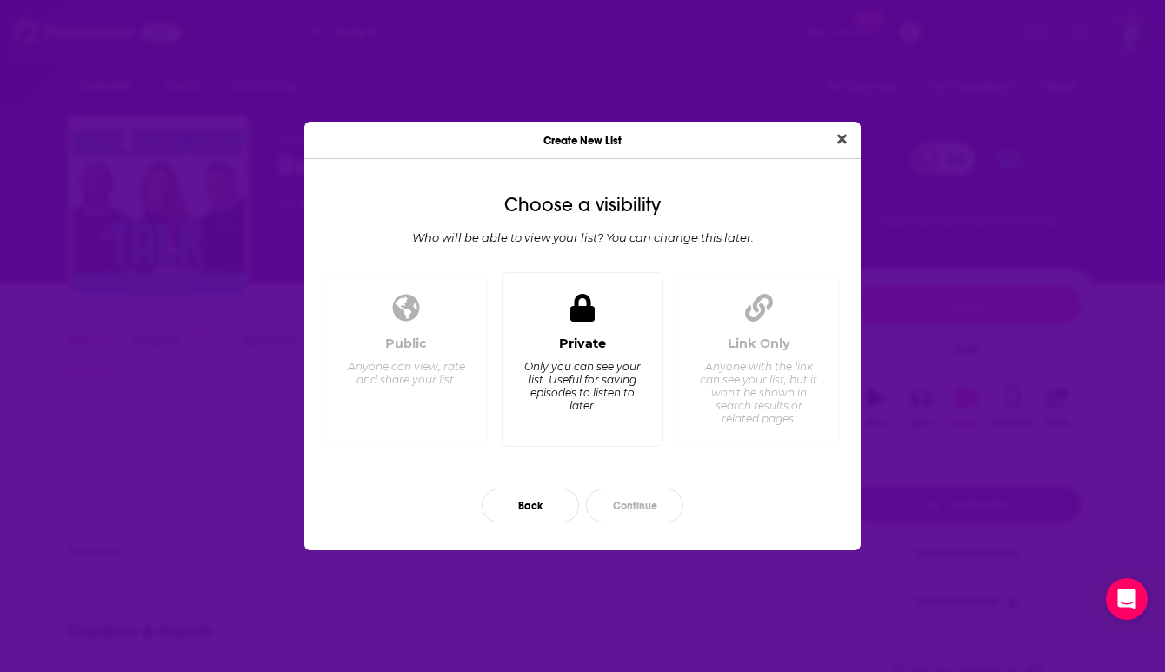
click at [611, 389] on div "Only you can see your list. Useful for saving episodes to listen to later." at bounding box center [581, 386] width 119 height 52
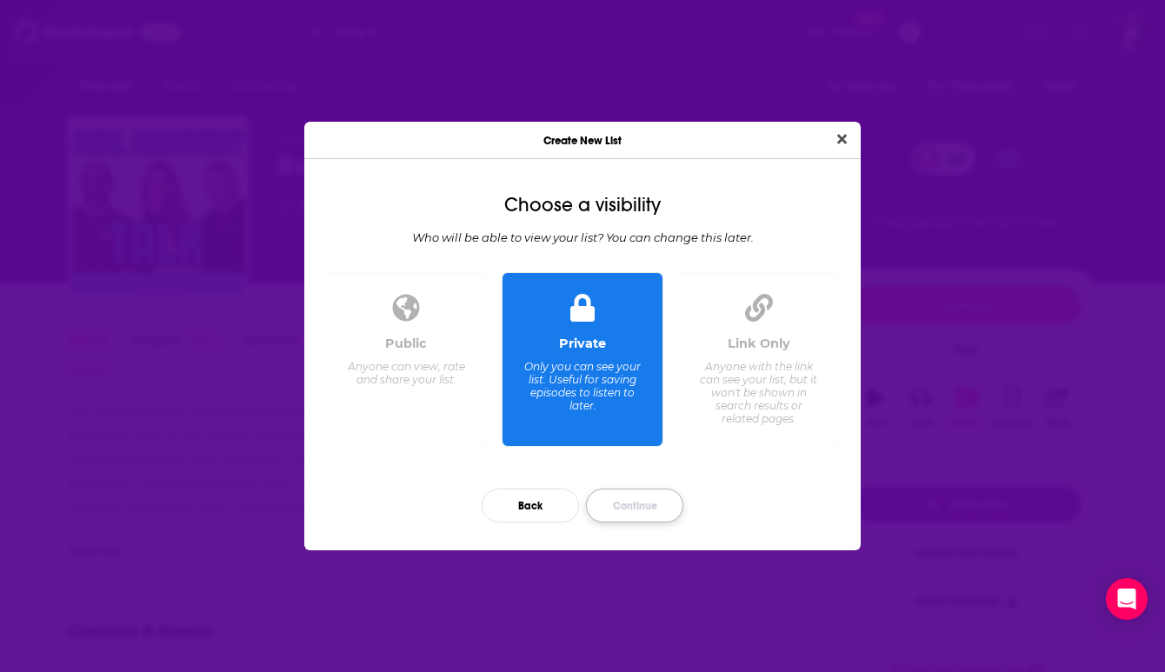
click at [613, 511] on button "Continue" at bounding box center [634, 505] width 97 height 34
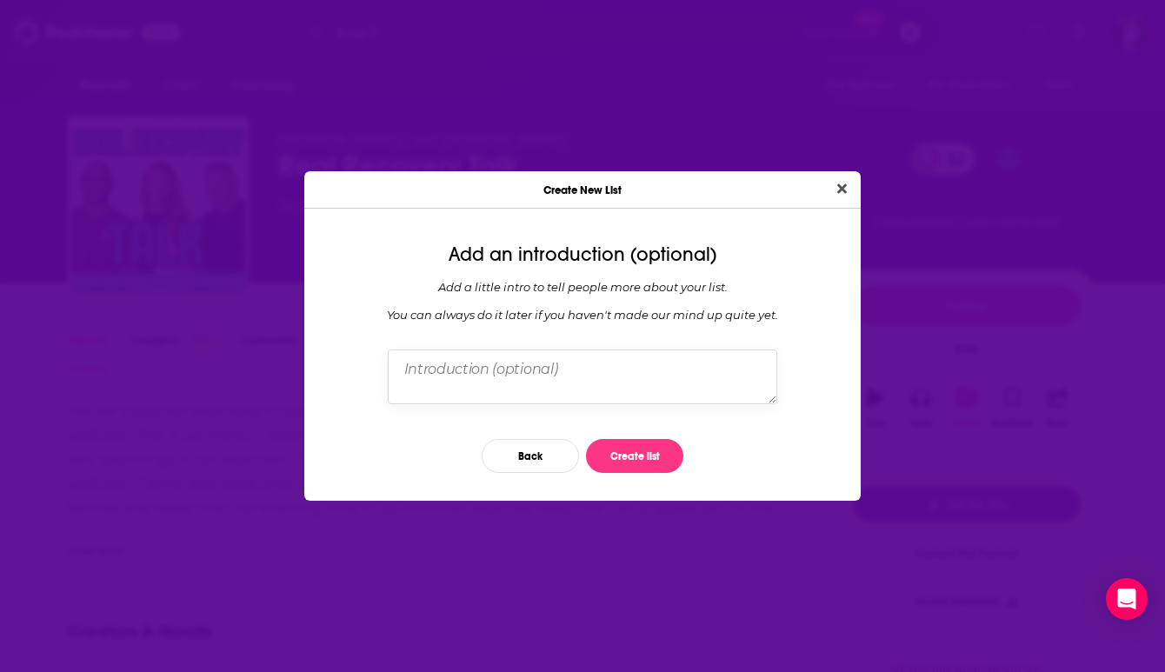
click at [518, 357] on textarea "Dialog" at bounding box center [582, 376] width 389 height 54
click at [621, 448] on button "Create list" at bounding box center [634, 456] width 97 height 34
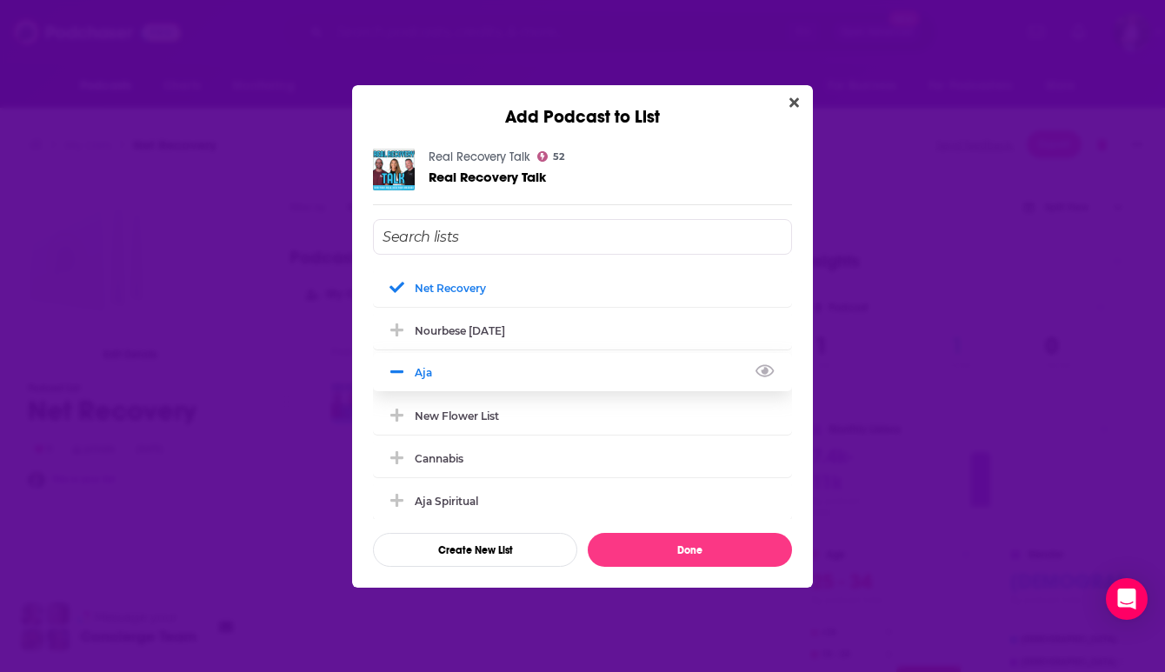
click at [397, 375] on icon "Add Podcast To List" at bounding box center [396, 372] width 13 height 16
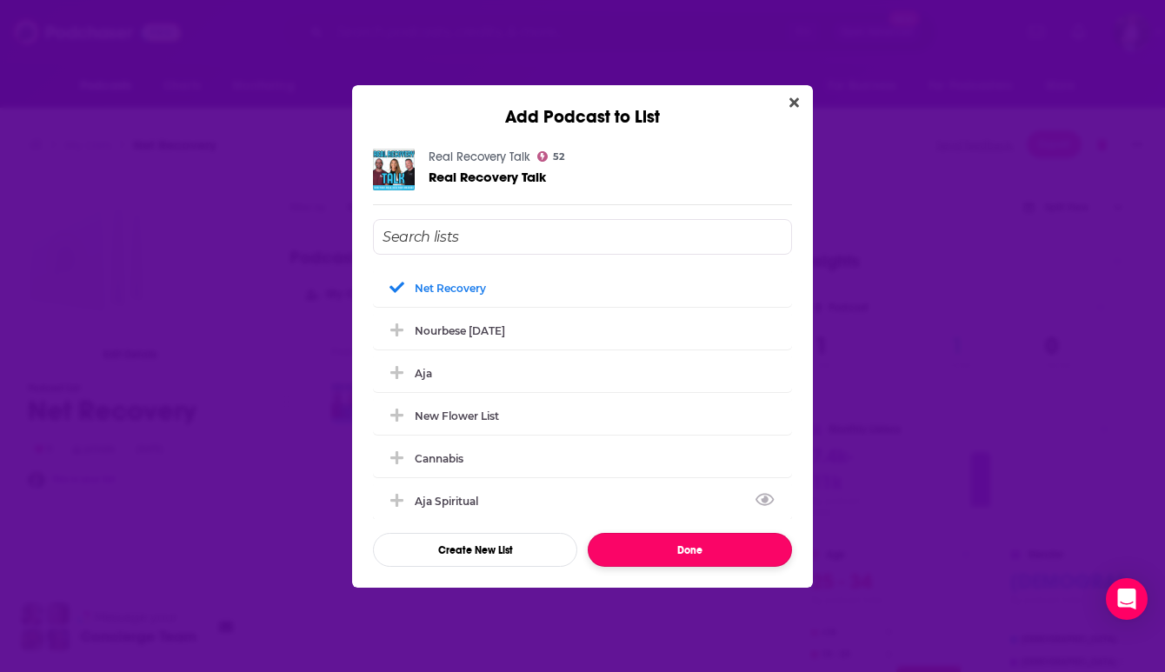
click at [671, 552] on button "Done" at bounding box center [690, 550] width 204 height 34
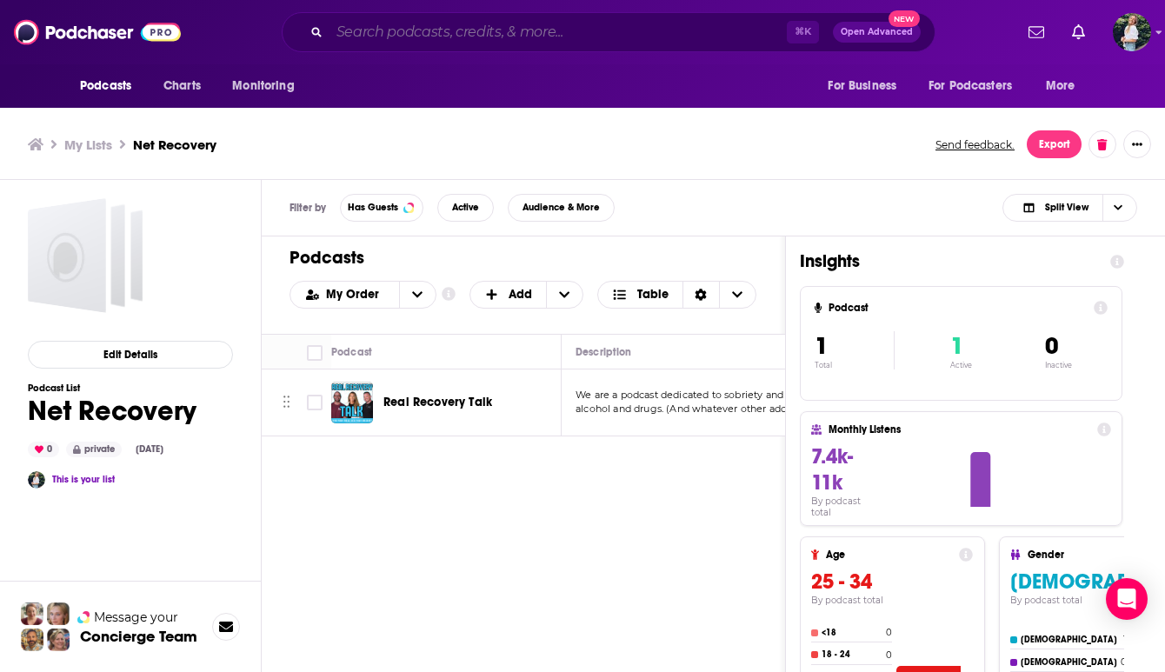
click at [449, 37] on input "Search podcasts, credits, & more..." at bounding box center [557, 32] width 457 height 28
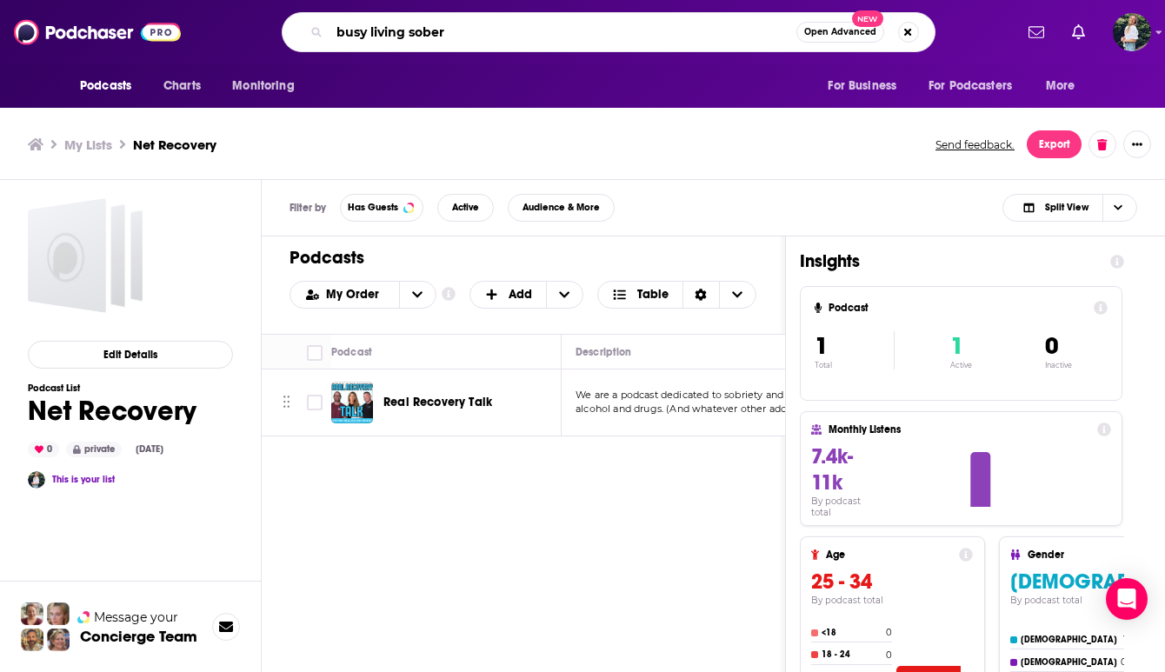
type input "busy living sober"
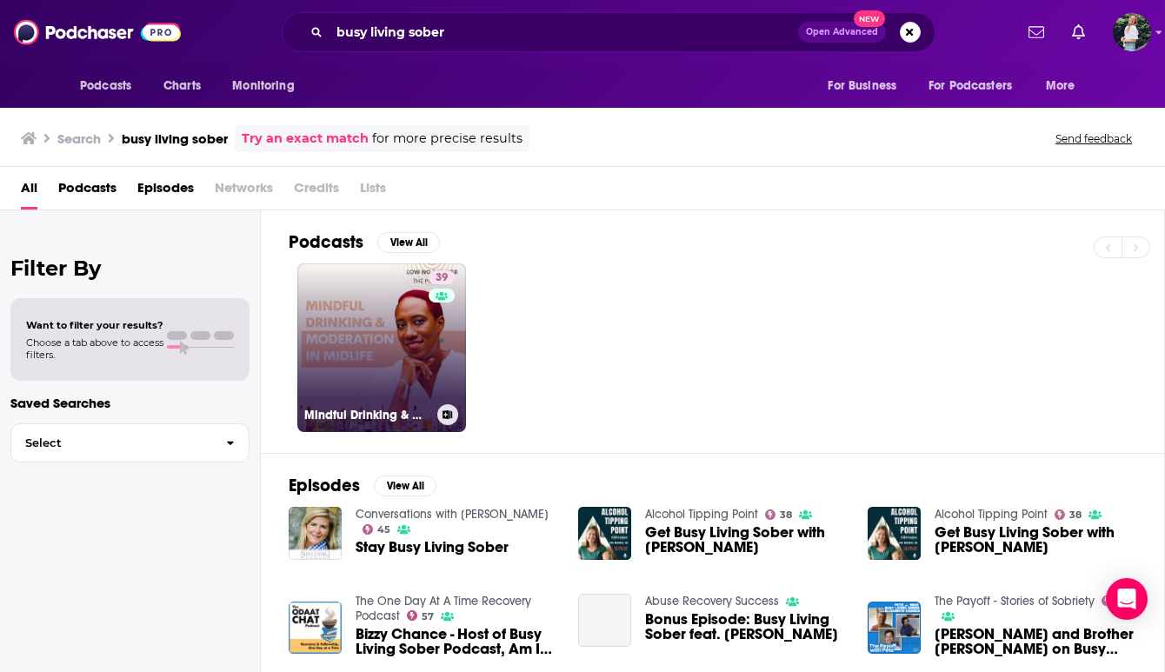
click at [383, 289] on link "39 Mindful Drinking & Moderation in Midlife: Low No Drinker Podcast" at bounding box center [381, 347] width 169 height 169
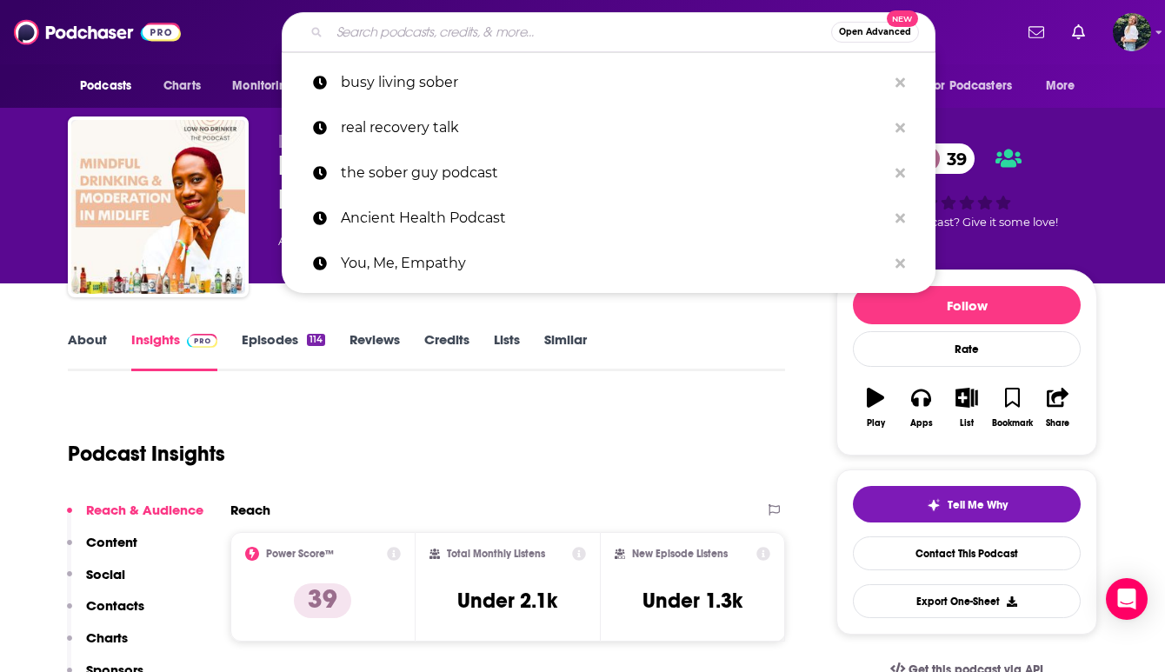
click at [518, 33] on input "Search podcasts, credits, & more..." at bounding box center [580, 32] width 502 height 28
paste input "Recovery Elevator"
type input "Recovery Elevator"
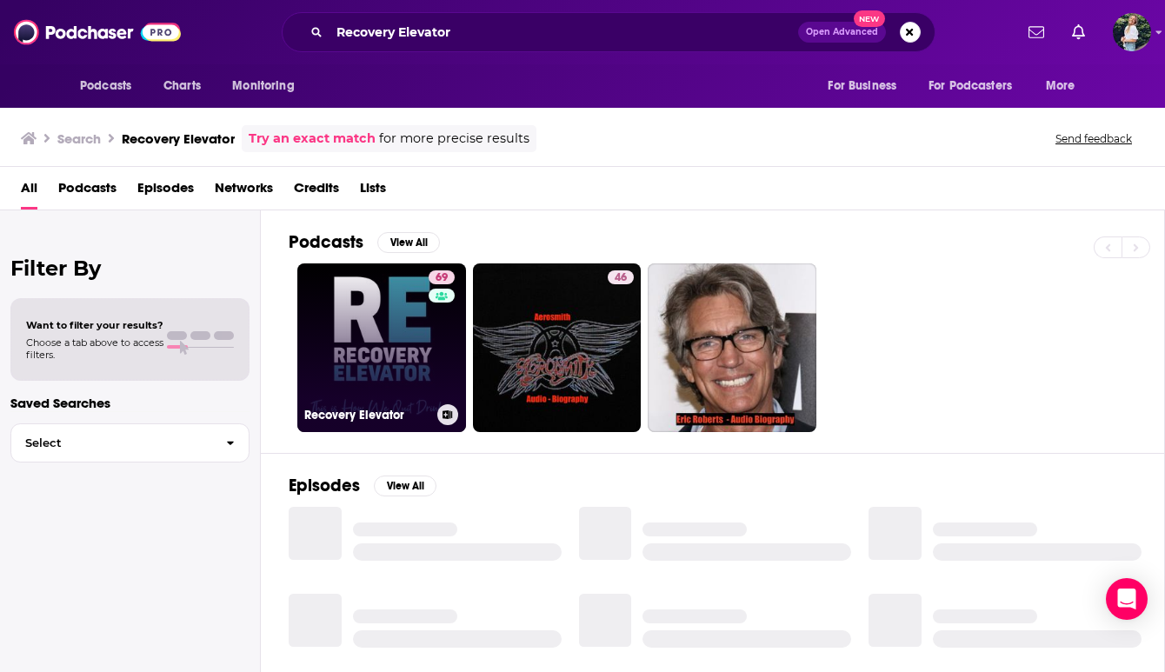
click at [383, 382] on link "69 Recovery Elevator" at bounding box center [381, 347] width 169 height 169
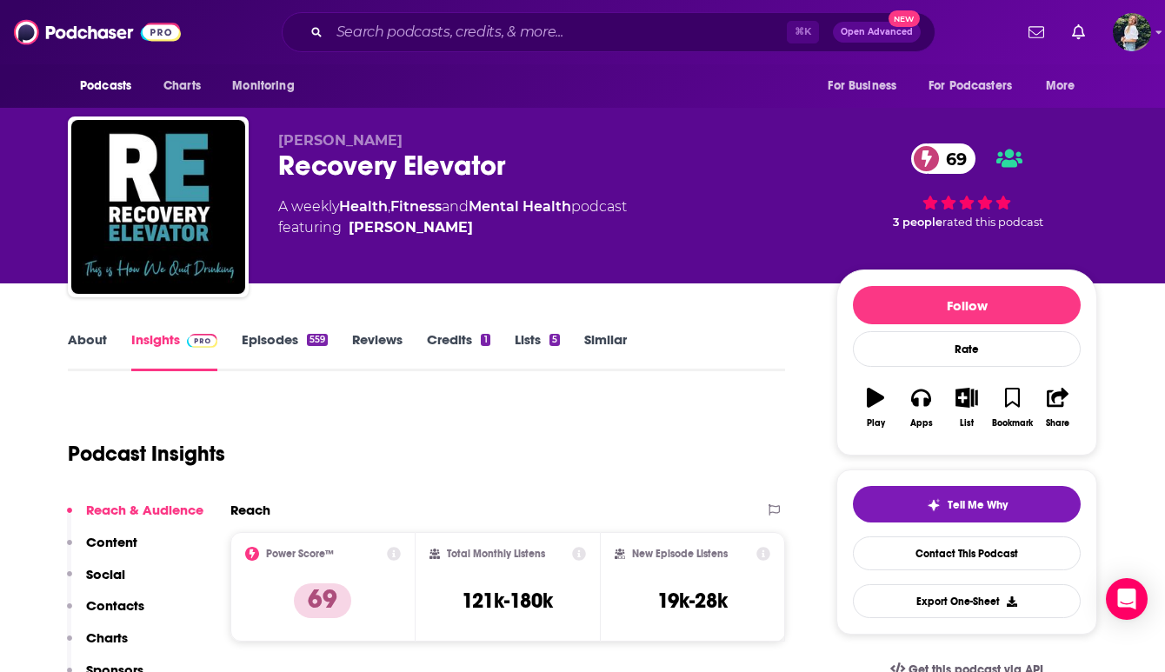
click at [92, 352] on link "About" at bounding box center [87, 351] width 39 height 40
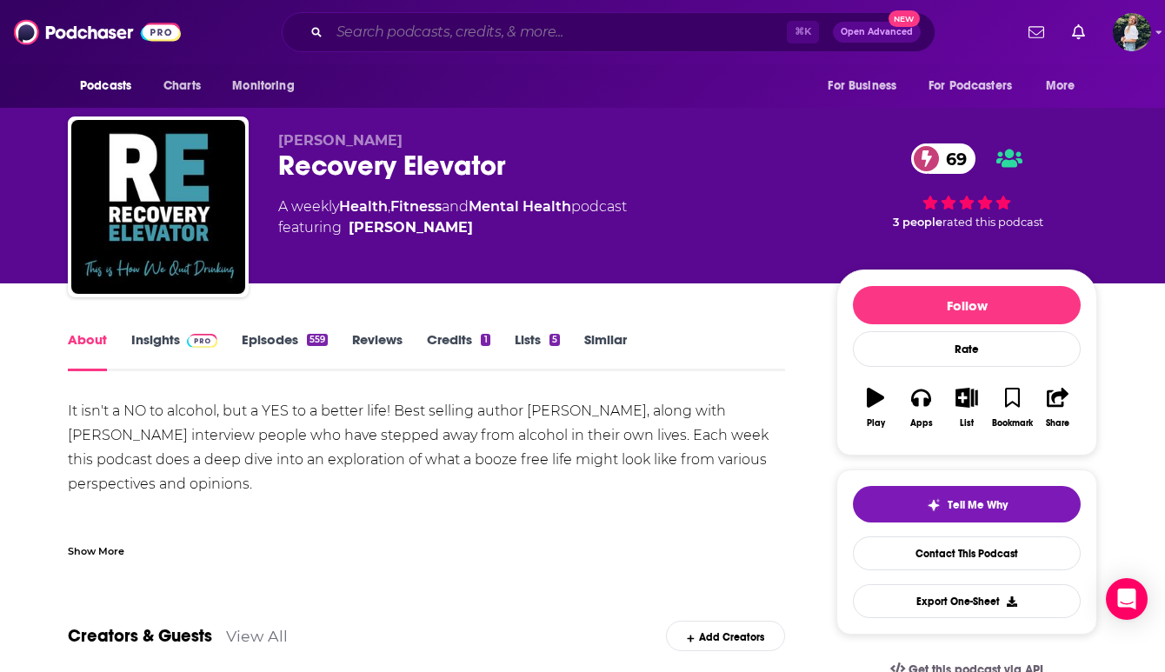
click at [490, 36] on input "Search podcasts, credits, & more..." at bounding box center [557, 32] width 457 height 28
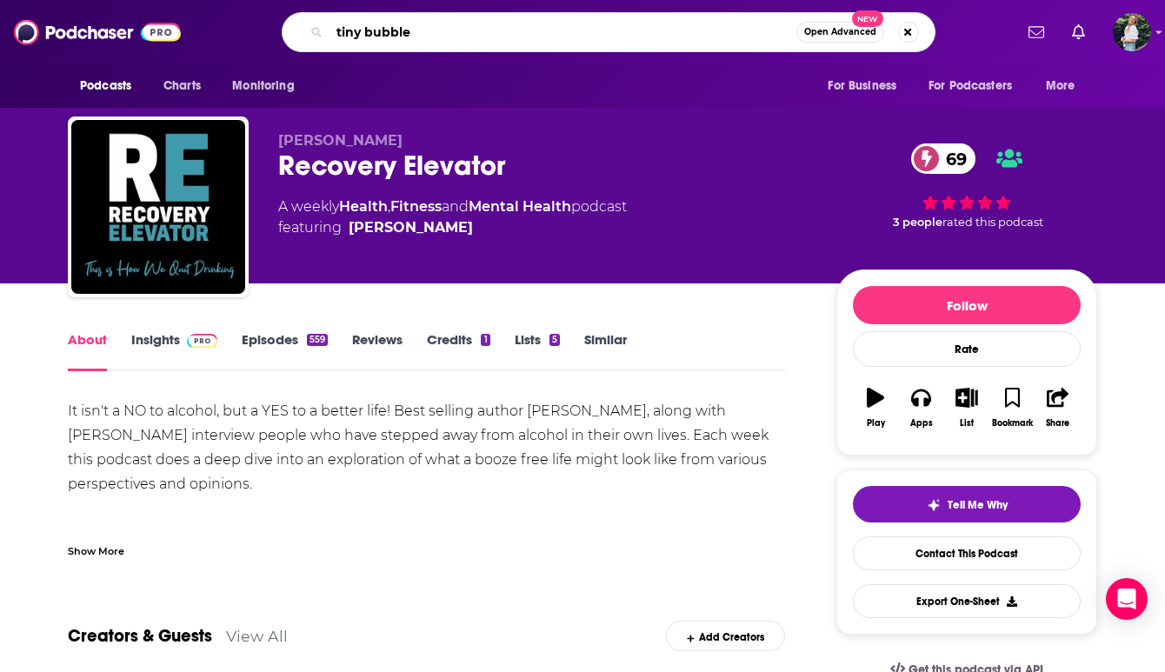
type input "tiny bubbles"
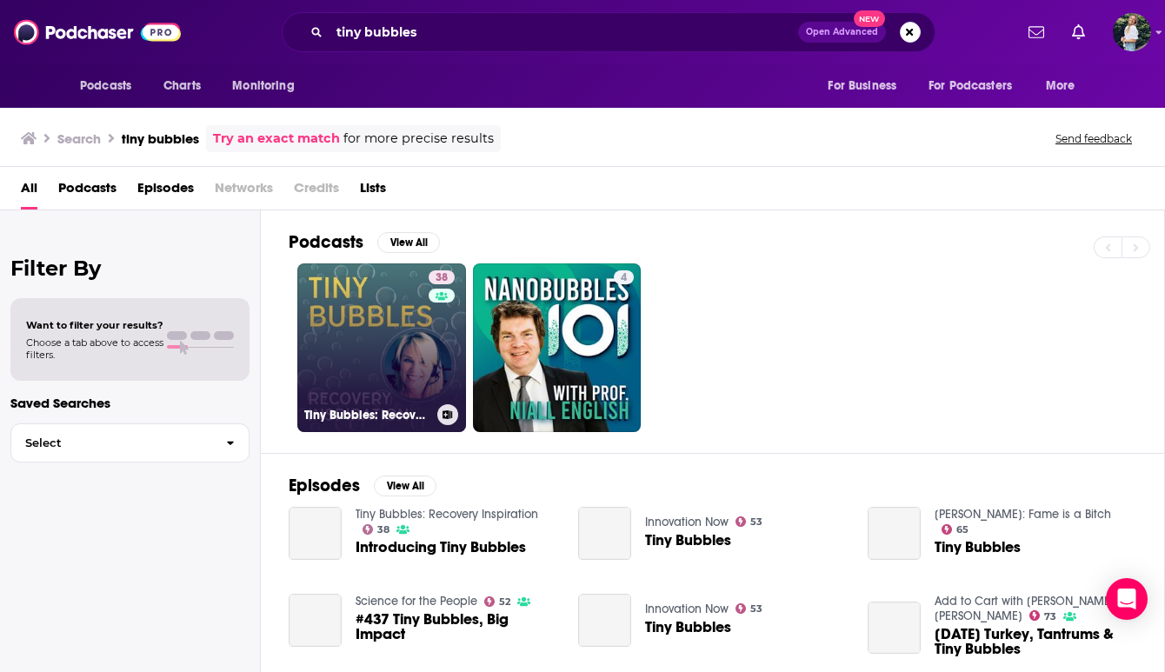
click at [397, 375] on link "38 Tiny Bubbles: Recovery Inspiration" at bounding box center [381, 347] width 169 height 169
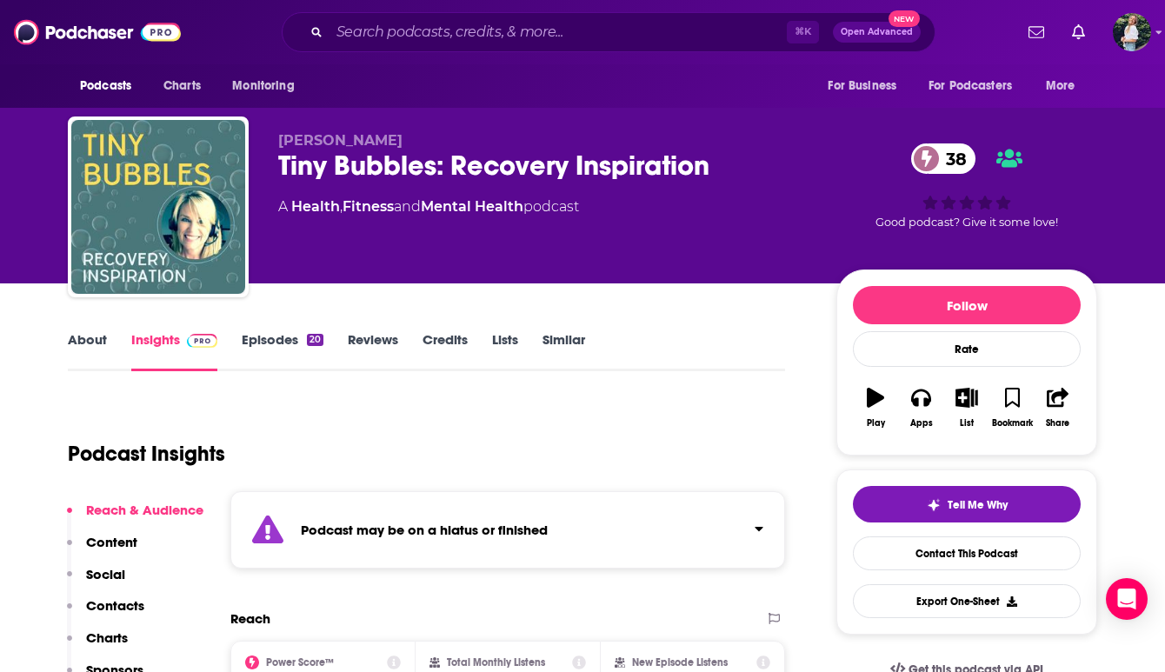
click at [86, 349] on link "About" at bounding box center [87, 351] width 39 height 40
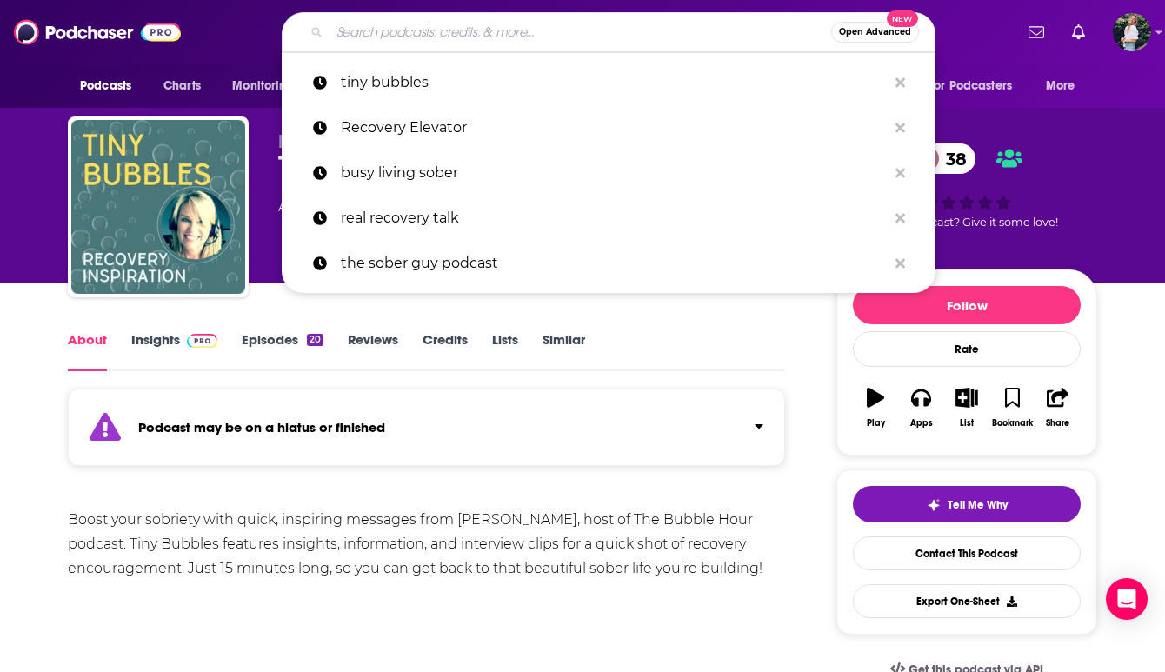
click at [528, 31] on input "Search podcasts, credits, & more..." at bounding box center [580, 32] width 502 height 28
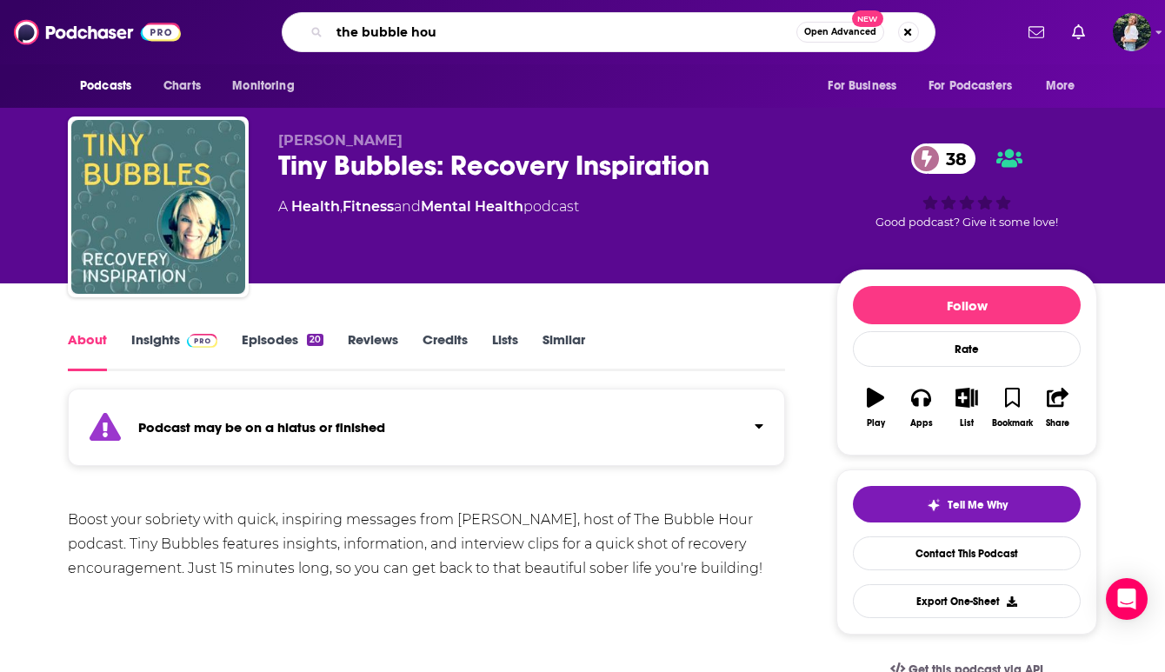
type input "the bubble hour"
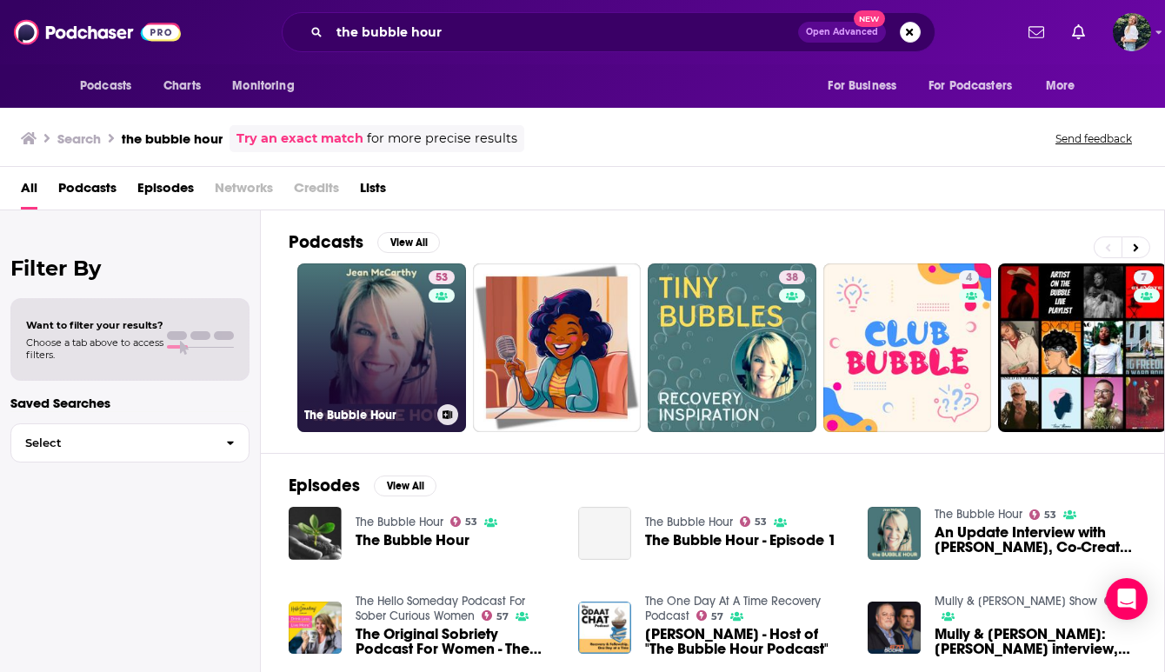
click at [379, 404] on div "The Bubble Hour" at bounding box center [381, 414] width 155 height 21
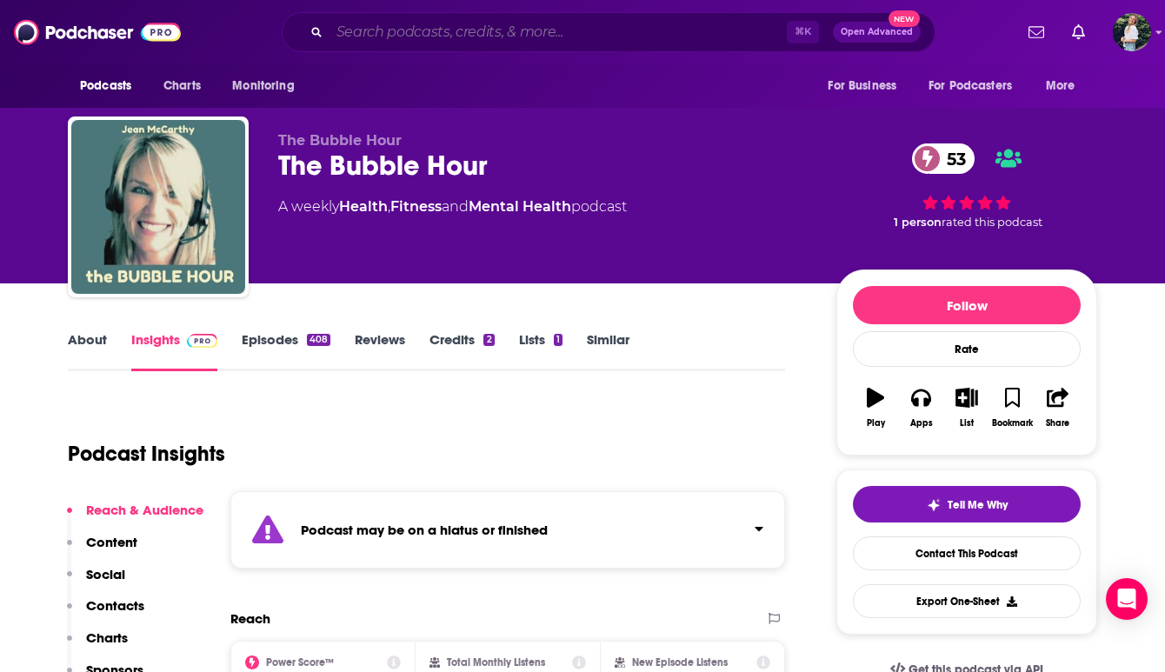
click at [552, 34] on input "Search podcasts, credits, & more..." at bounding box center [557, 32] width 457 height 28
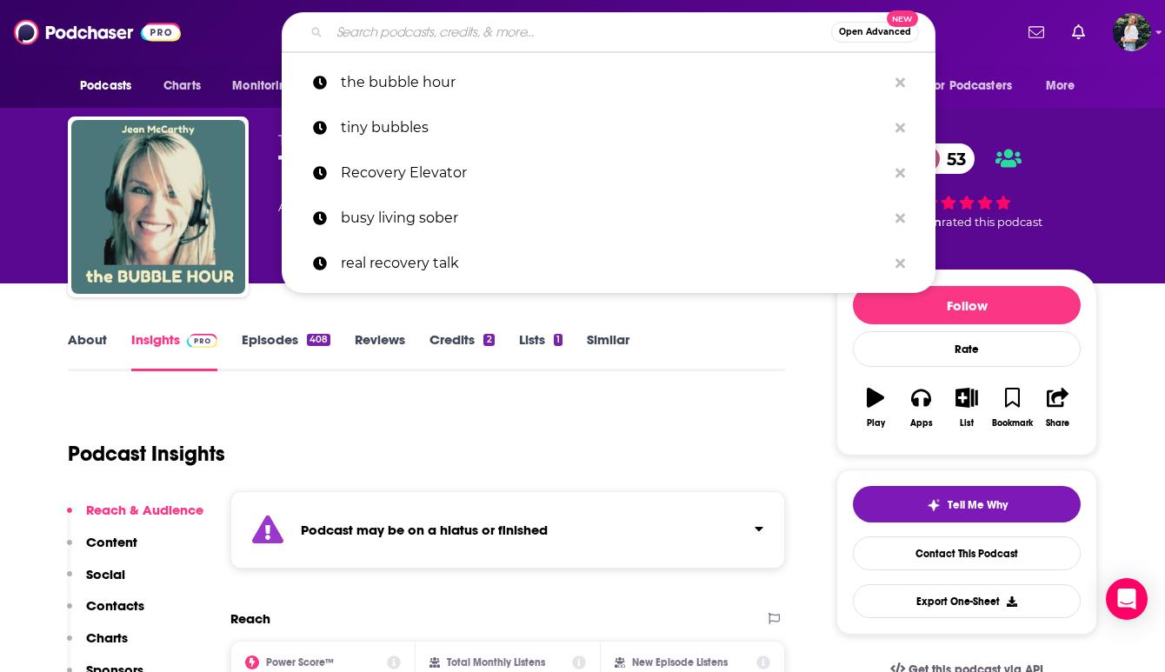
paste input "That Sober Guy"
type input "That Sober Guy"
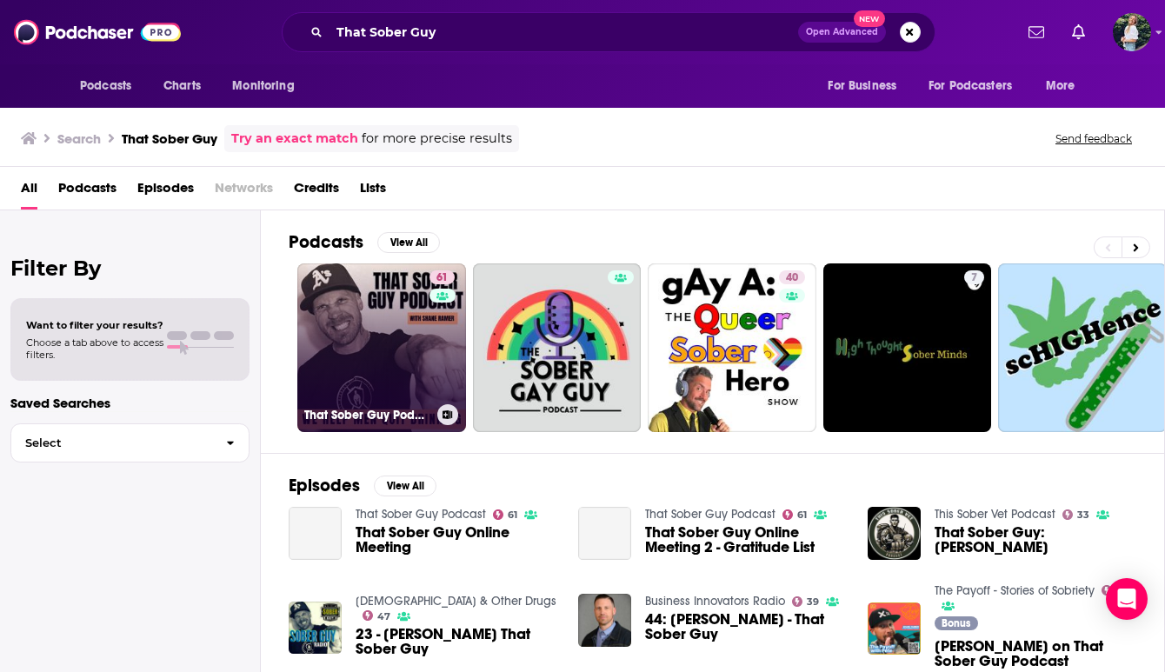
click at [419, 354] on link "61 That Sober Guy Podcast" at bounding box center [381, 347] width 169 height 169
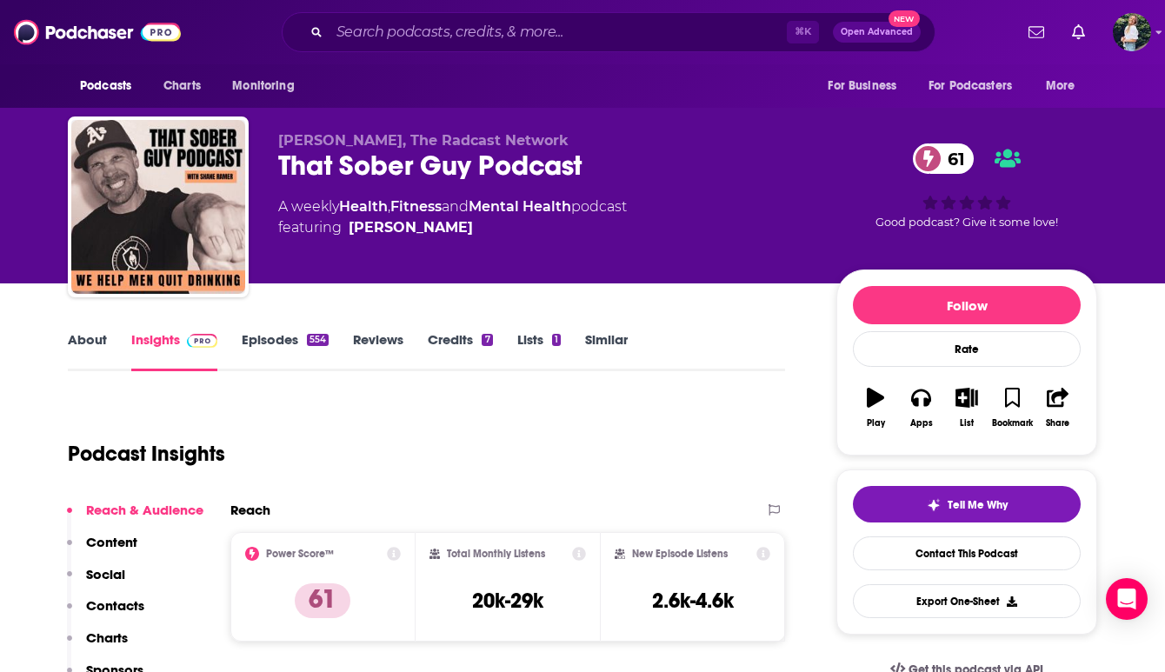
click at [96, 339] on link "About" at bounding box center [87, 351] width 39 height 40
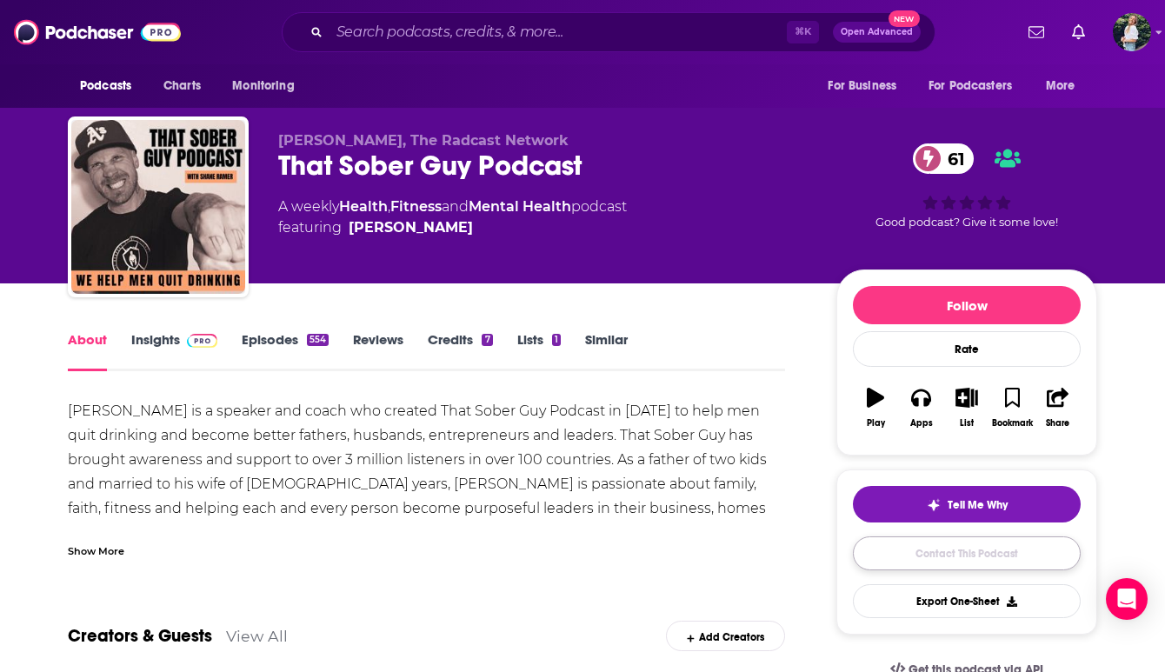
click at [902, 549] on link "Contact This Podcast" at bounding box center [967, 553] width 228 height 34
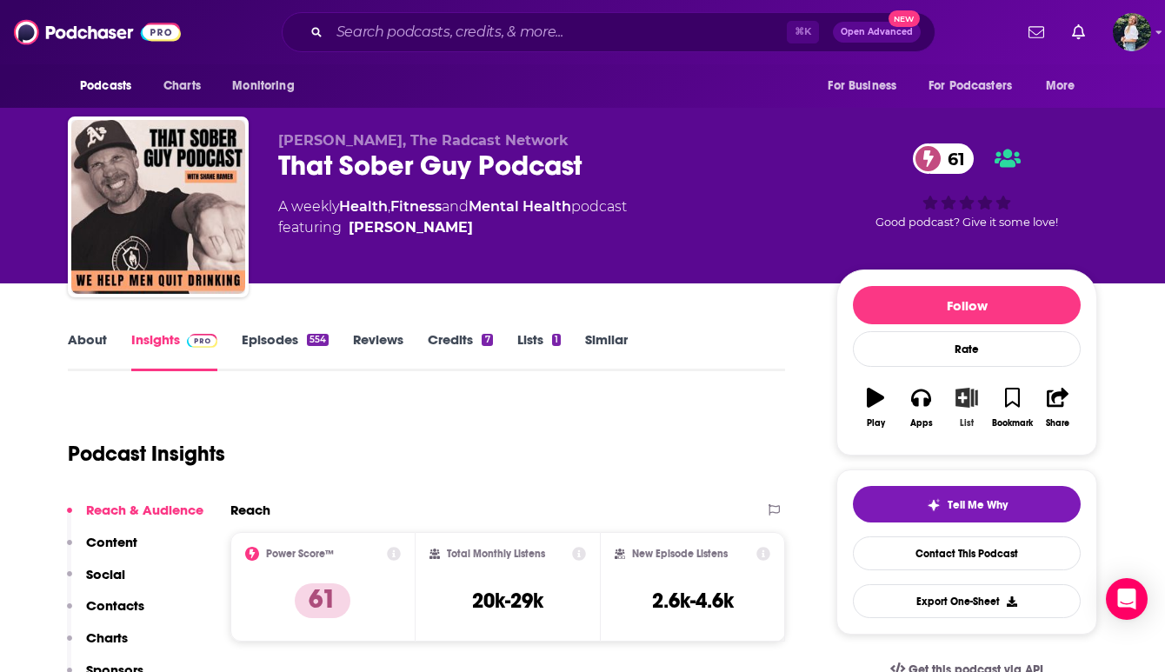
click at [954, 403] on button "List" at bounding box center [966, 407] width 45 height 63
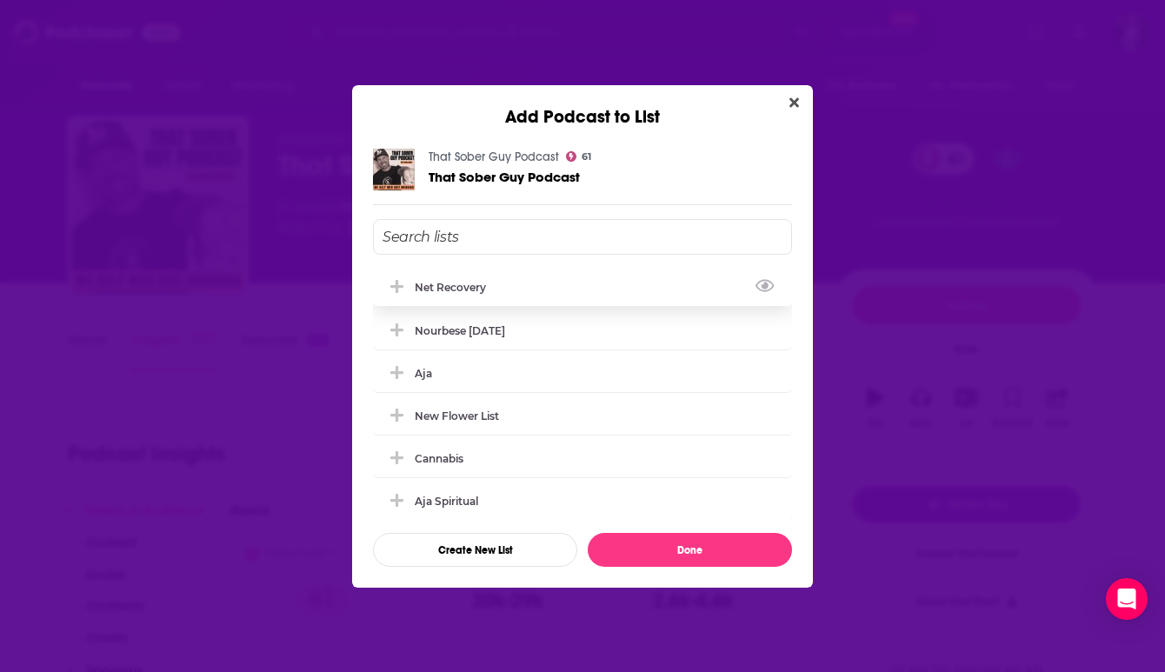
click at [402, 284] on icon "Add Podcast To List" at bounding box center [396, 286] width 13 height 13
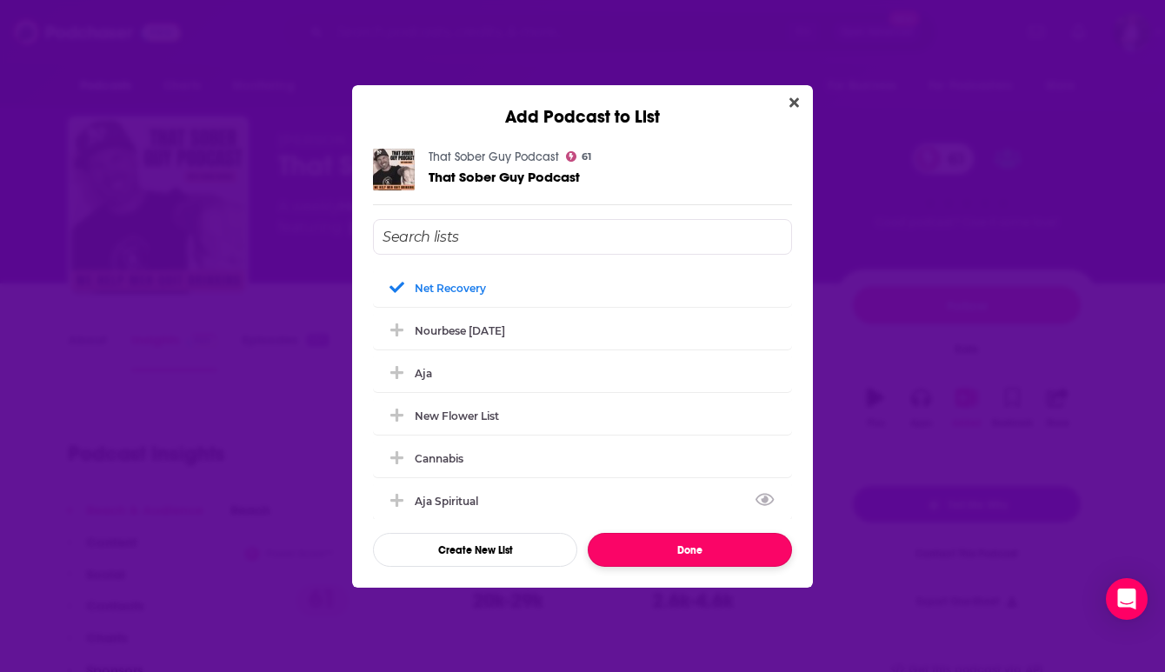
click at [661, 556] on button "Done" at bounding box center [690, 550] width 204 height 34
